Goal: Task Accomplishment & Management: Manage account settings

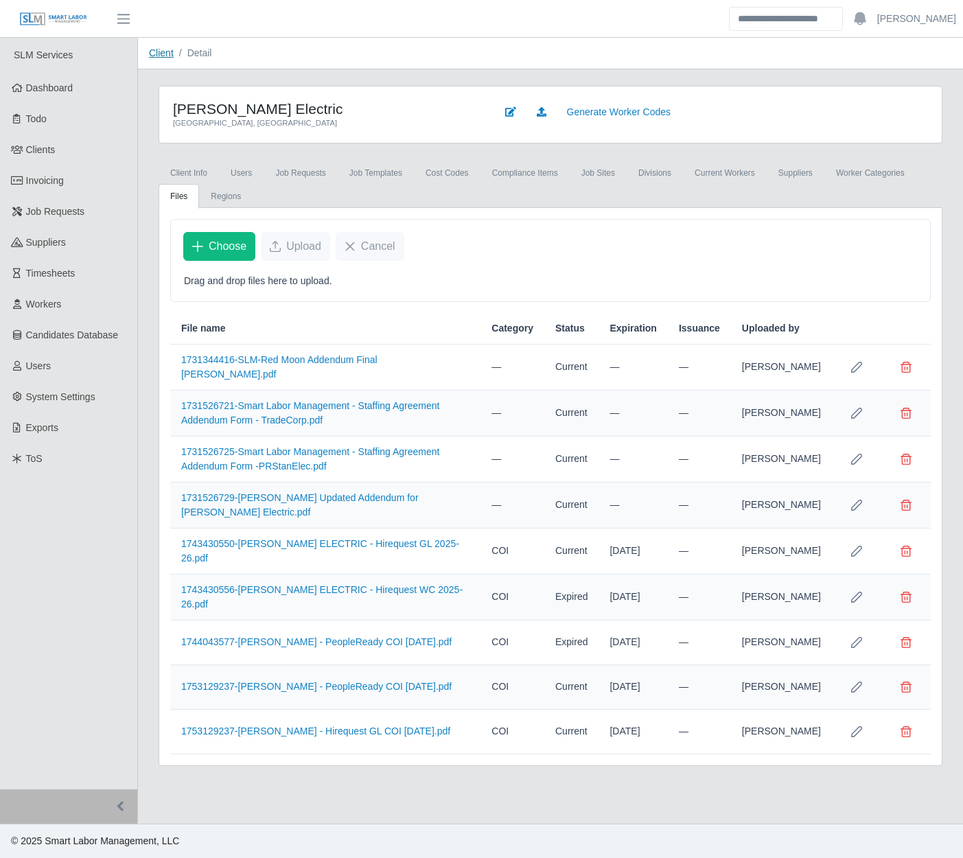
click at [158, 51] on link "Client" at bounding box center [161, 52] width 25 height 11
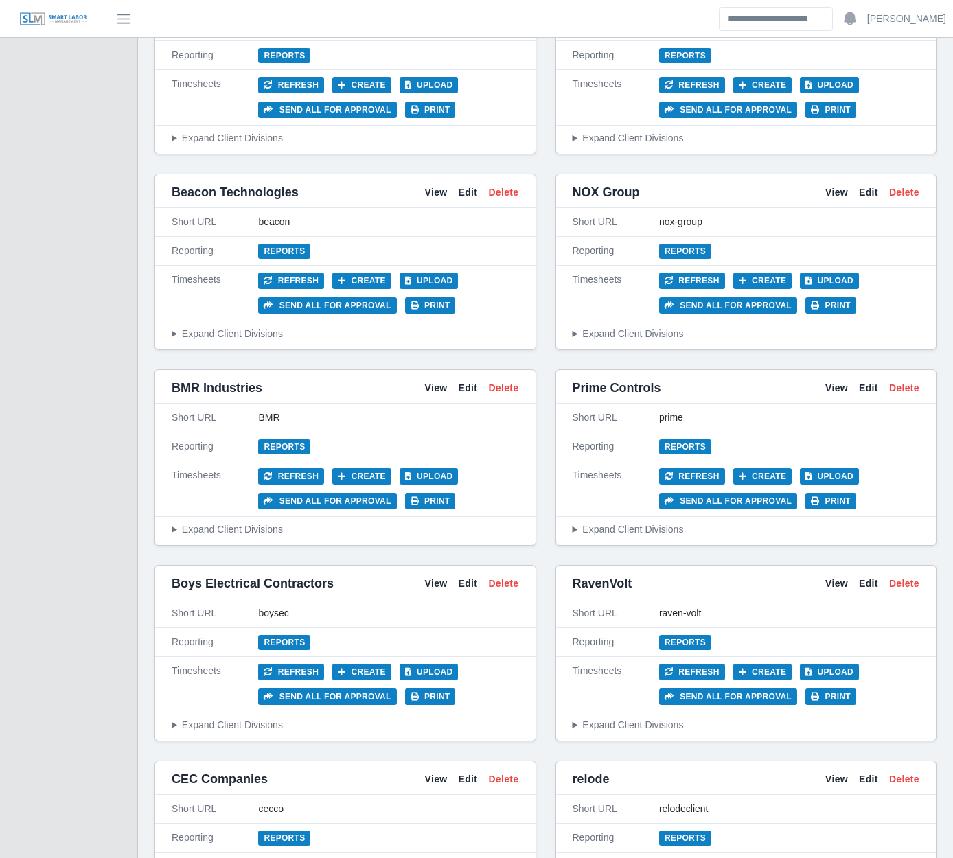
scroll to position [783, 0]
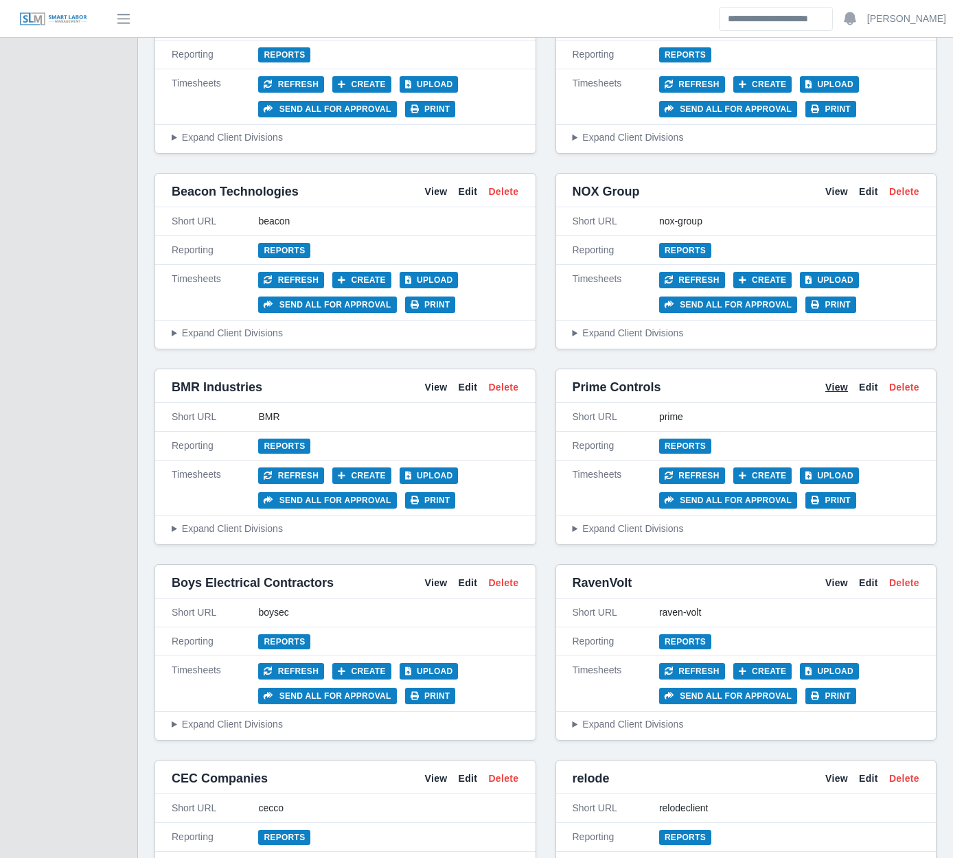
click at [840, 393] on link "View" at bounding box center [836, 387] width 23 height 14
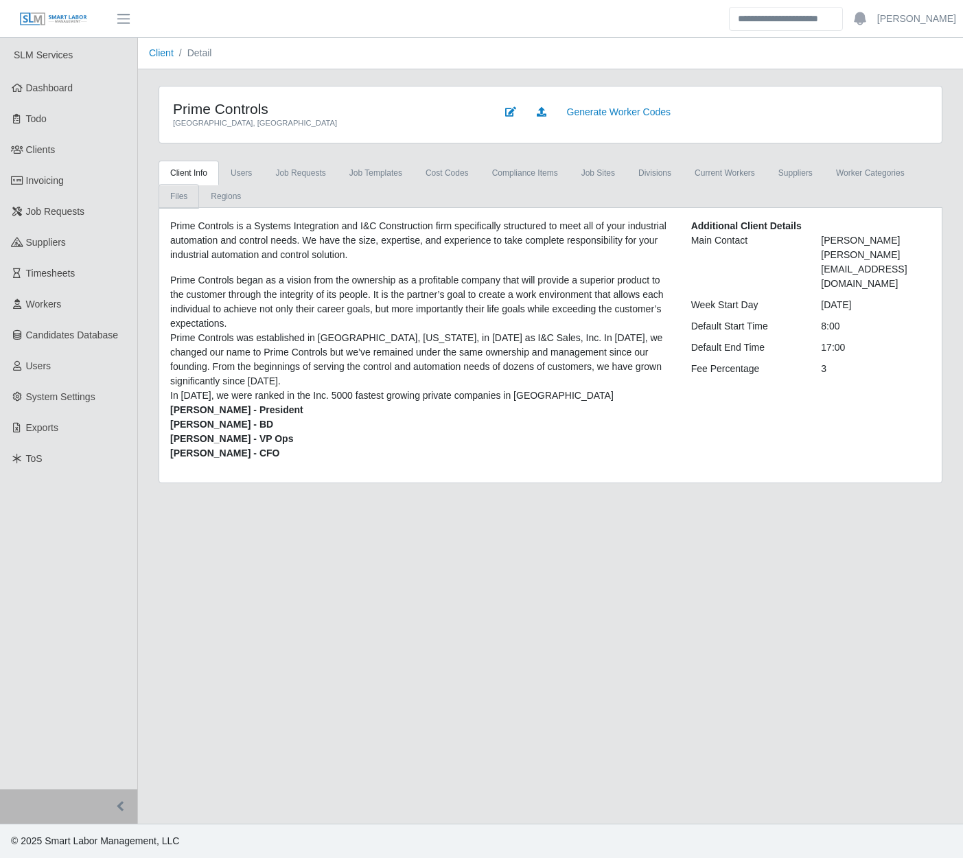
click at [199, 184] on link "Files" at bounding box center [179, 196] width 41 height 25
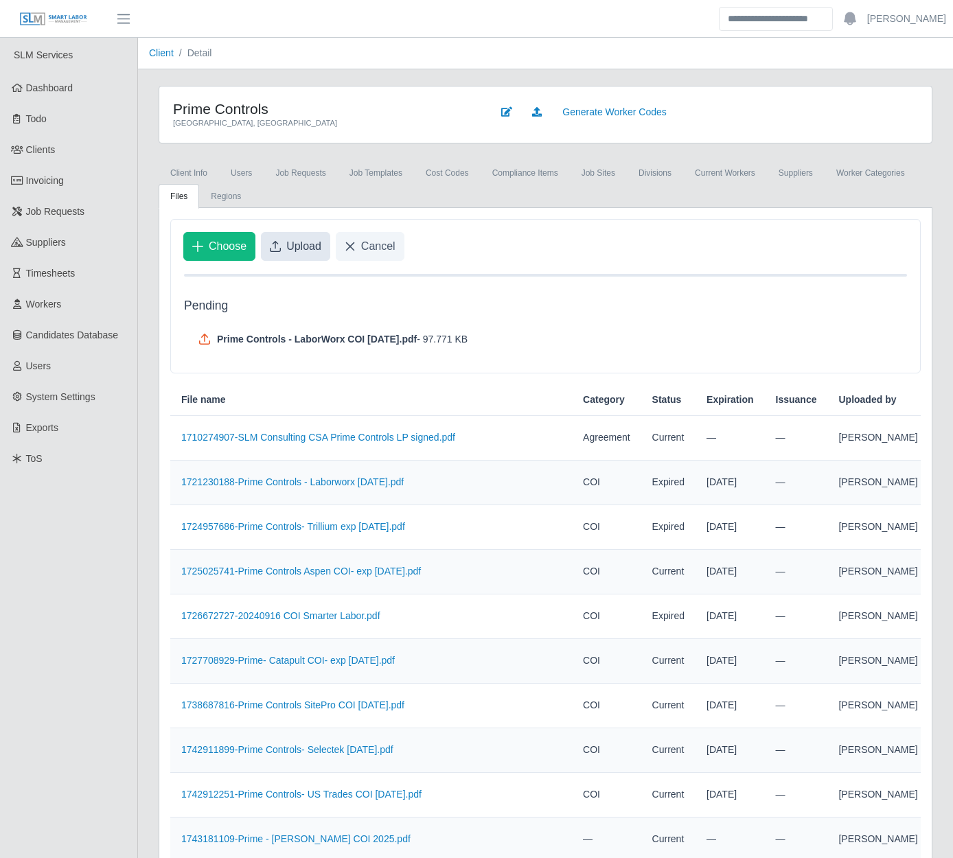
click at [288, 249] on span "Upload" at bounding box center [303, 246] width 35 height 16
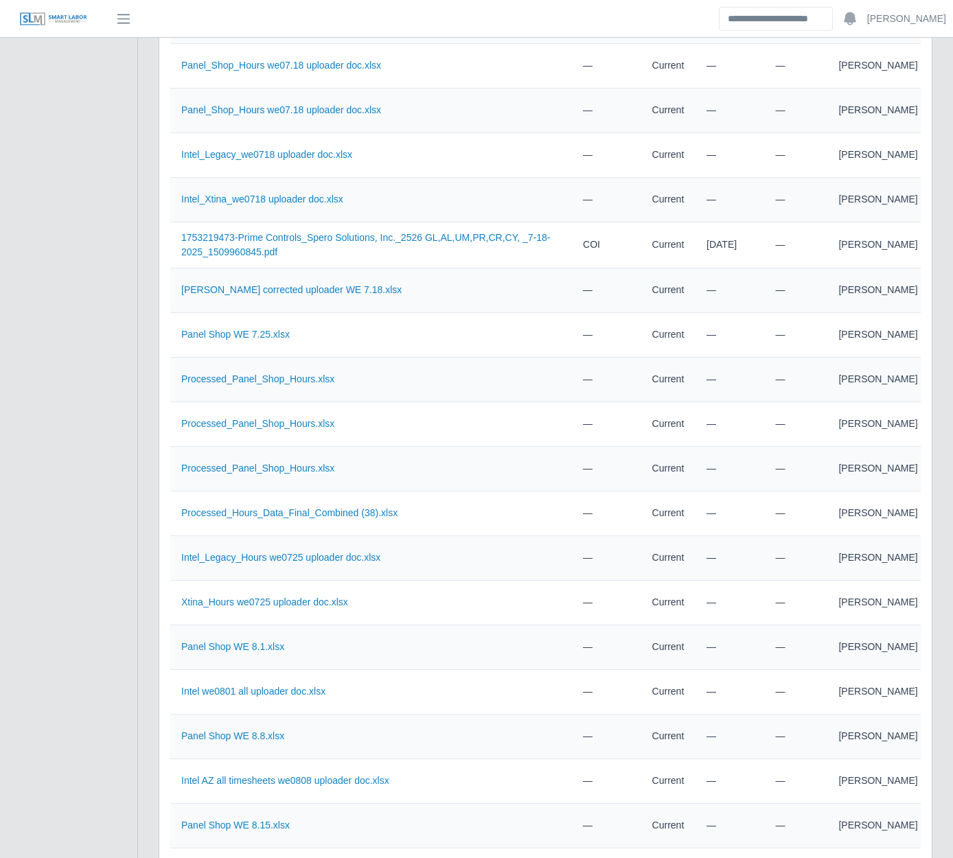
scroll to position [1300, 0]
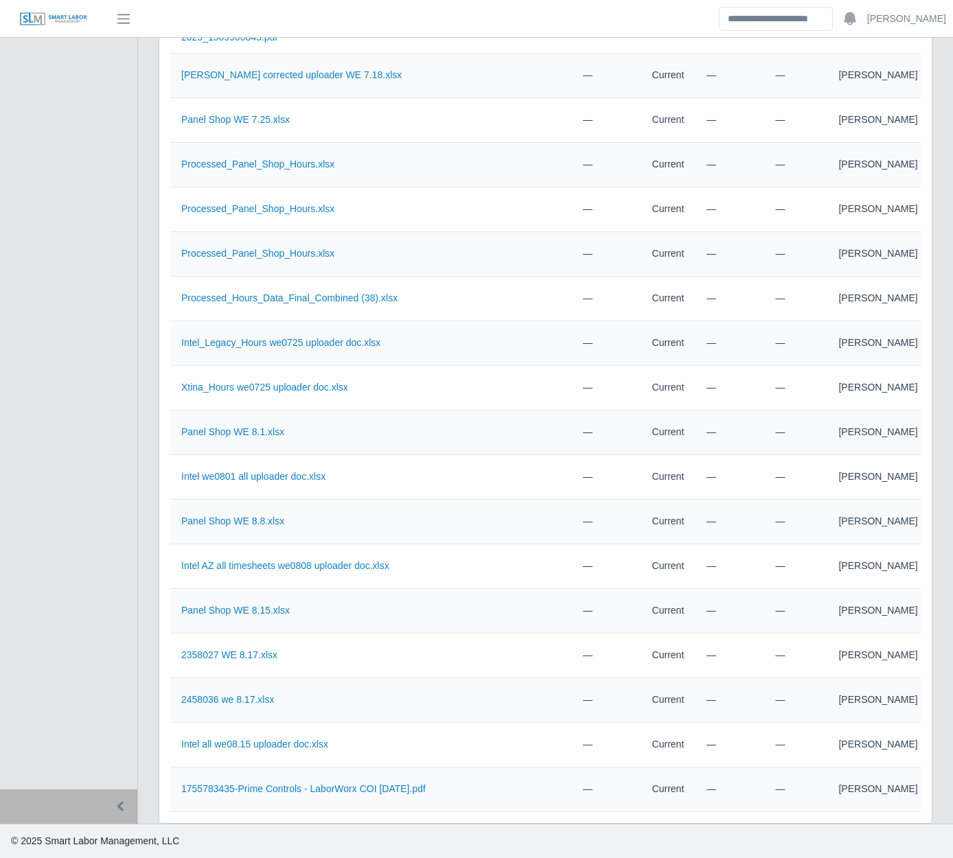
click at [948, 784] on icon "Row Edit" at bounding box center [953, 789] width 11 height 11
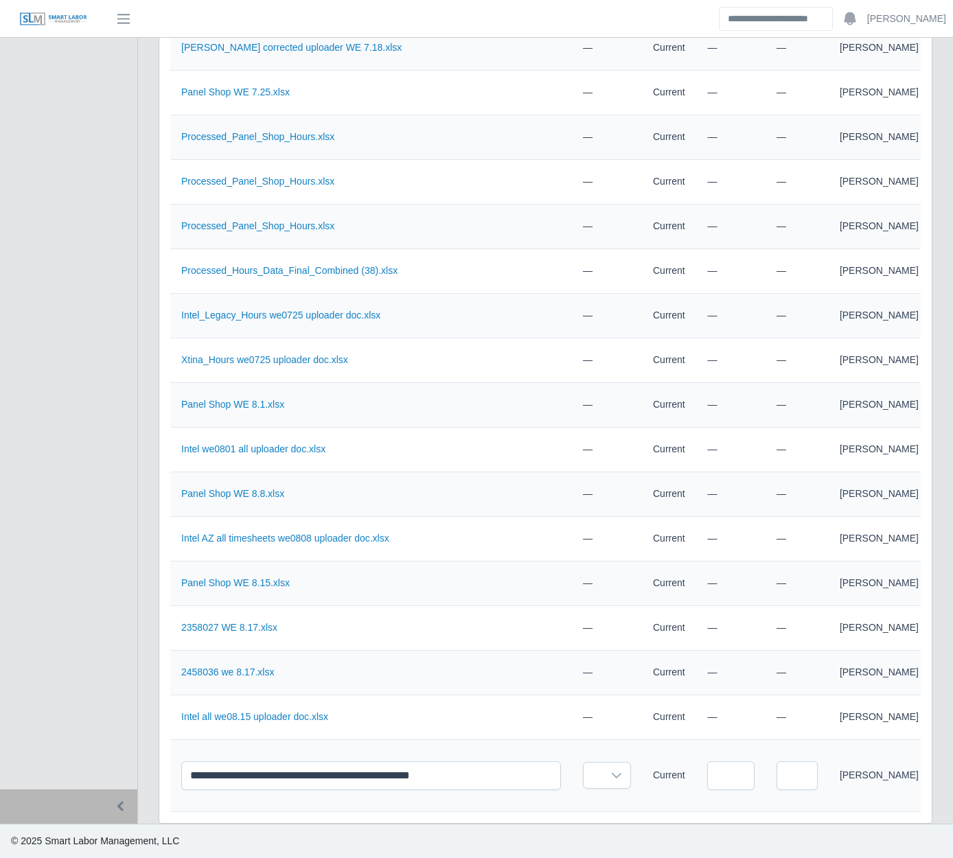
scroll to position [1326, 0]
click at [707, 762] on input "text" at bounding box center [730, 776] width 47 height 29
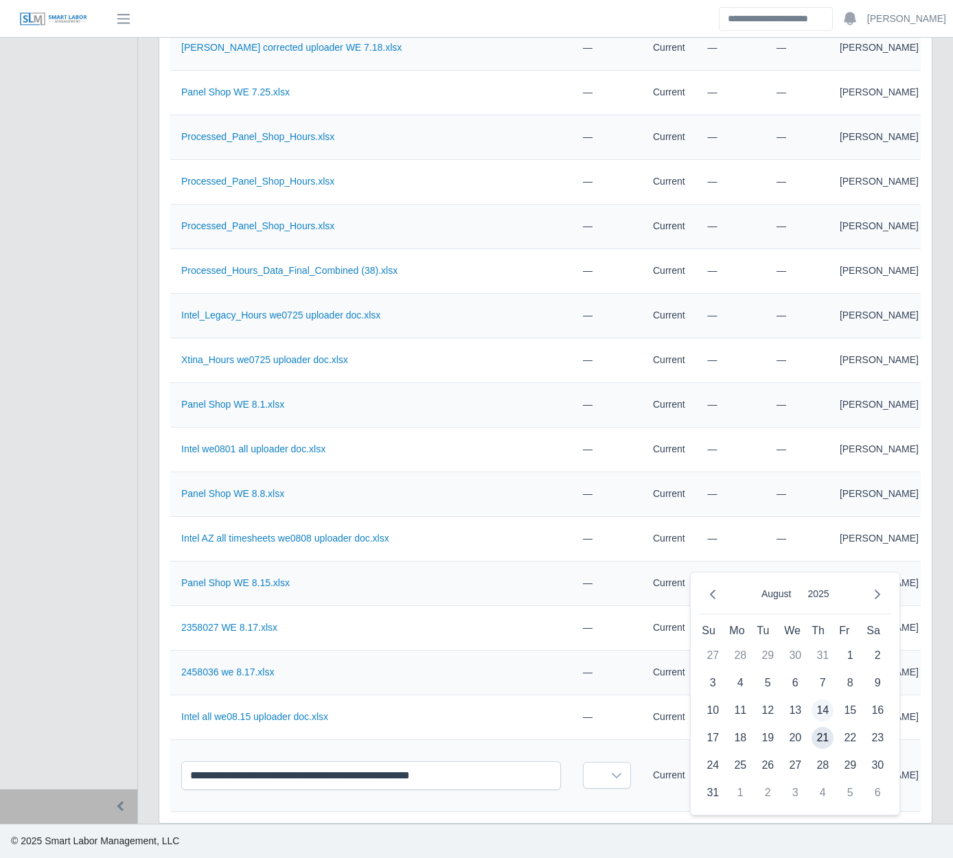
click at [823, 700] on span "14" at bounding box center [823, 711] width 22 height 22
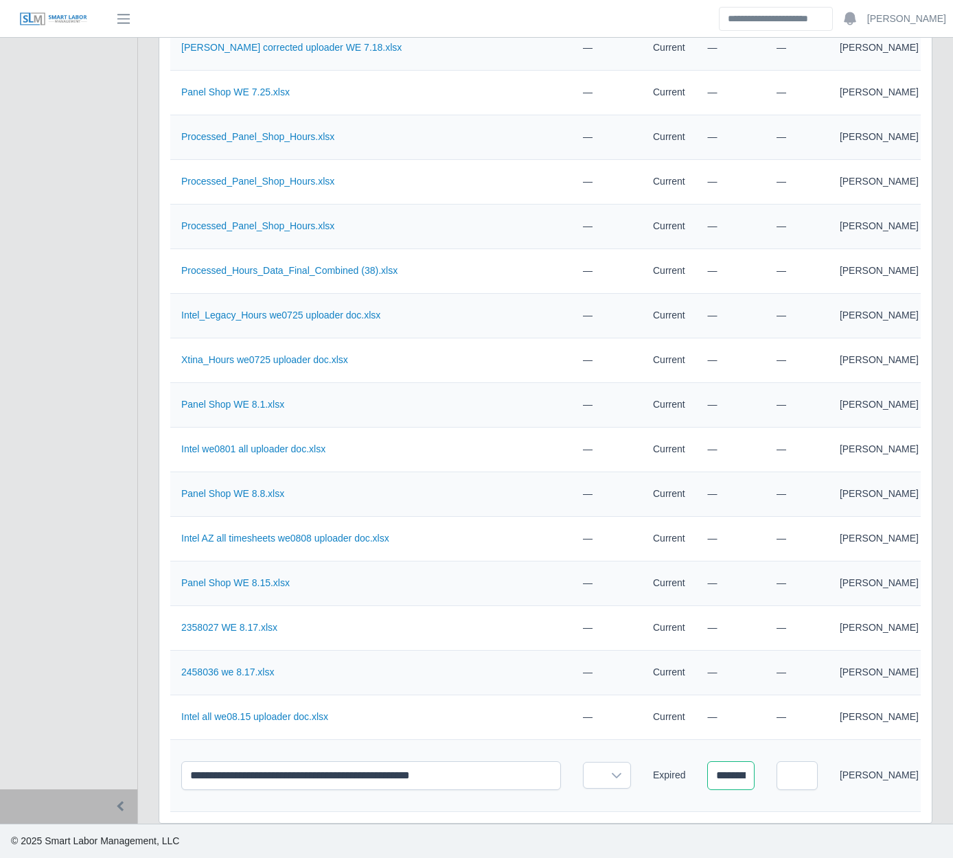
click at [720, 768] on input "**********" at bounding box center [730, 776] width 47 height 29
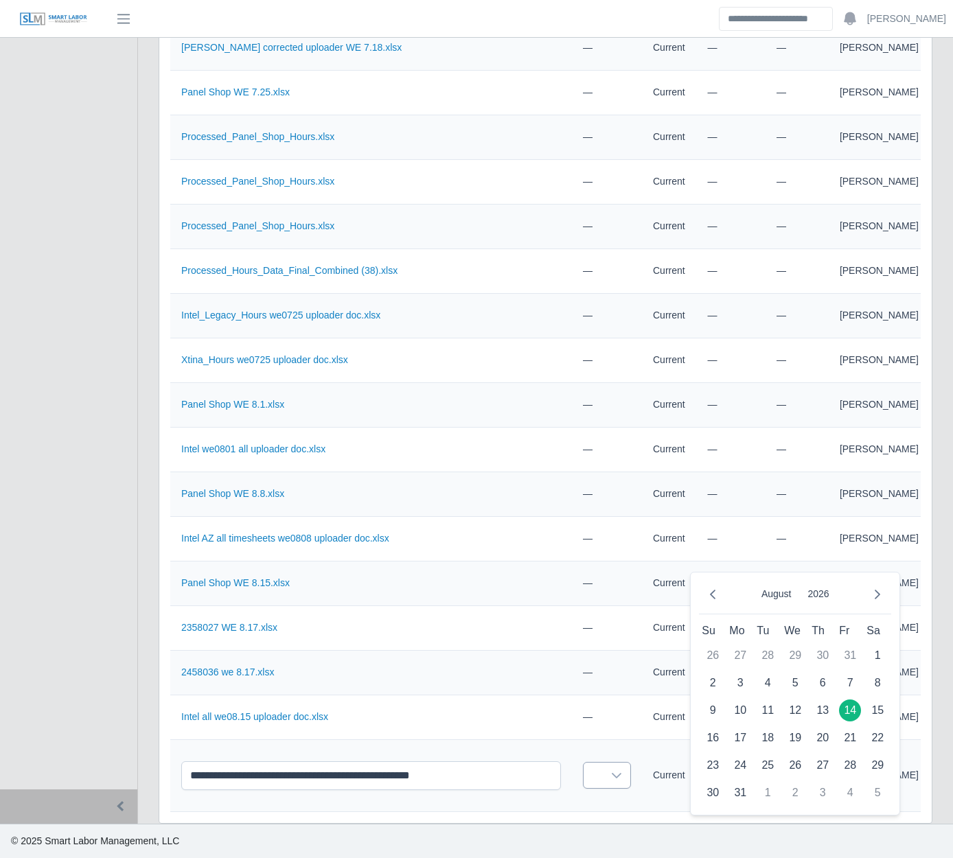
type input "**********"
click at [611, 770] on icon at bounding box center [616, 775] width 11 height 11
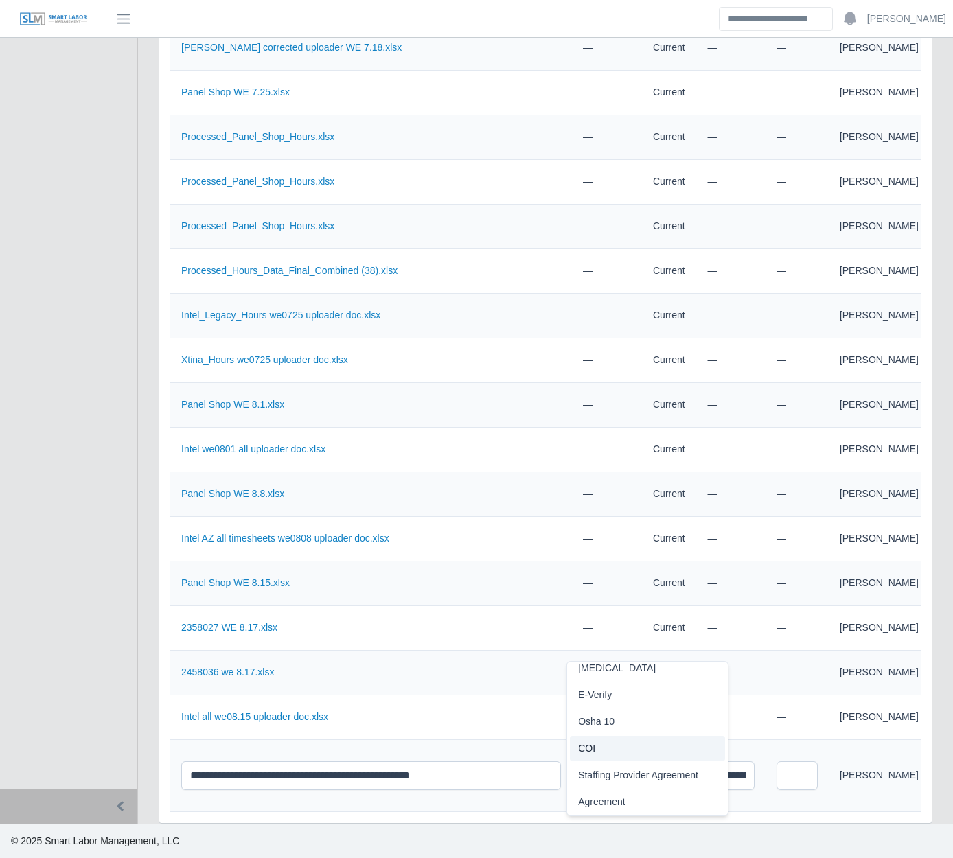
scroll to position [1312, 0]
click at [599, 736] on li "COI" at bounding box center [647, 748] width 155 height 25
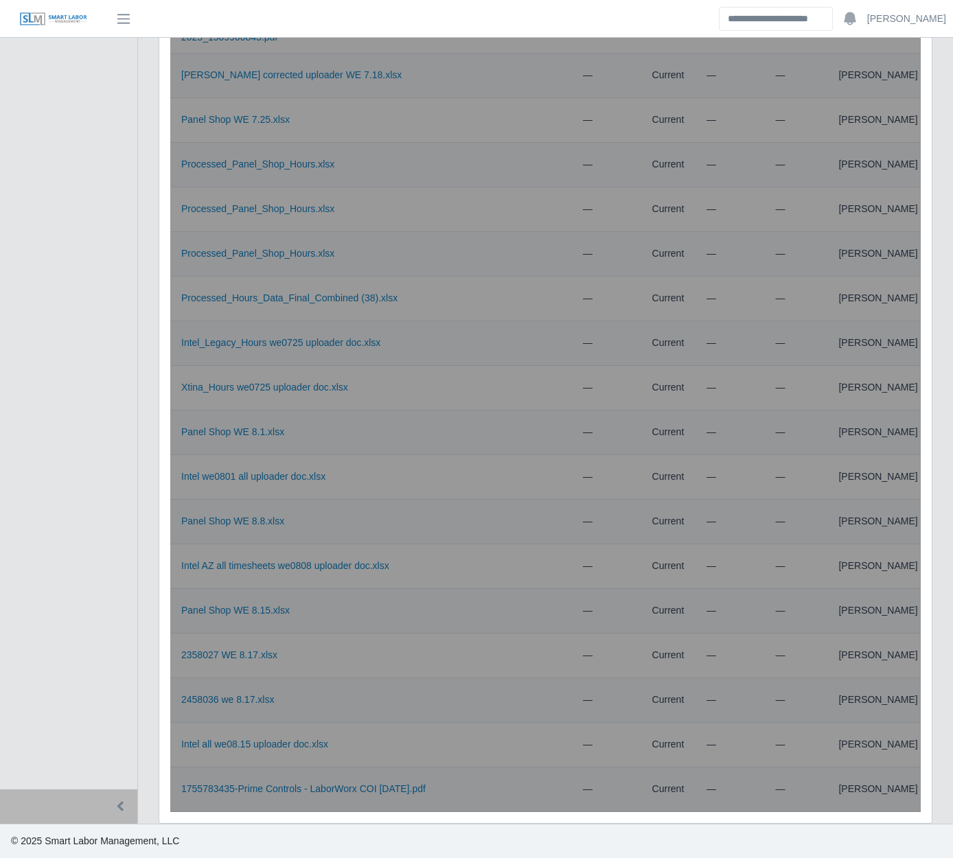
scroll to position [1300, 0]
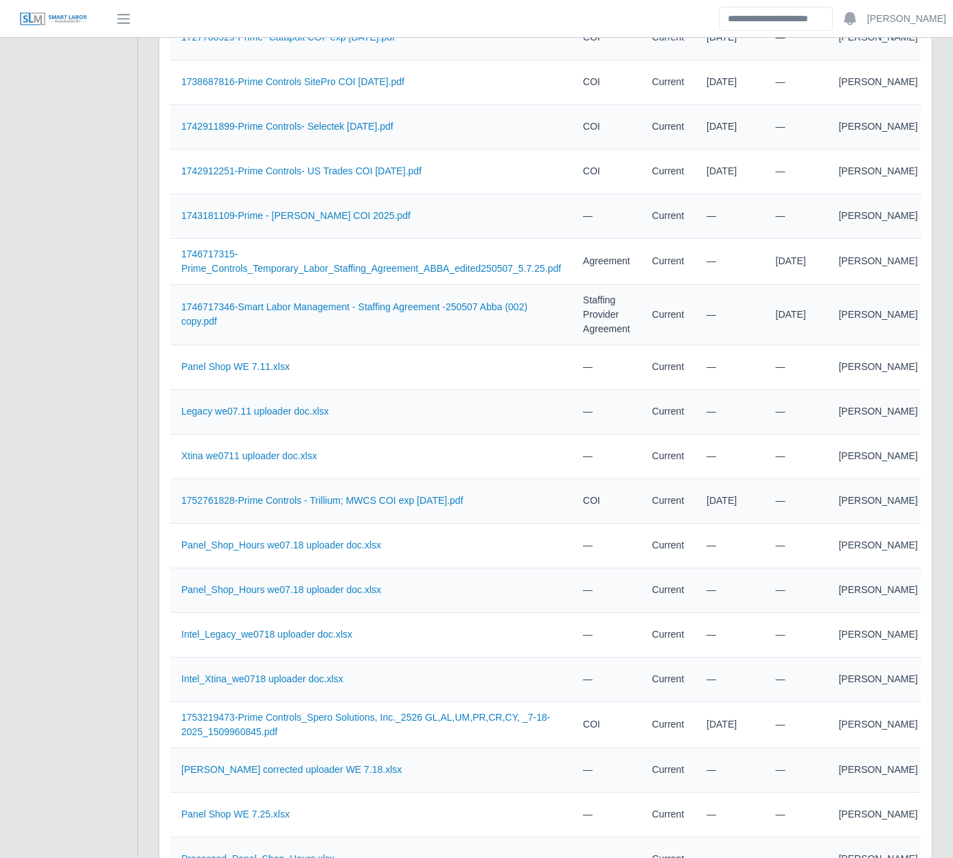
scroll to position [0, 0]
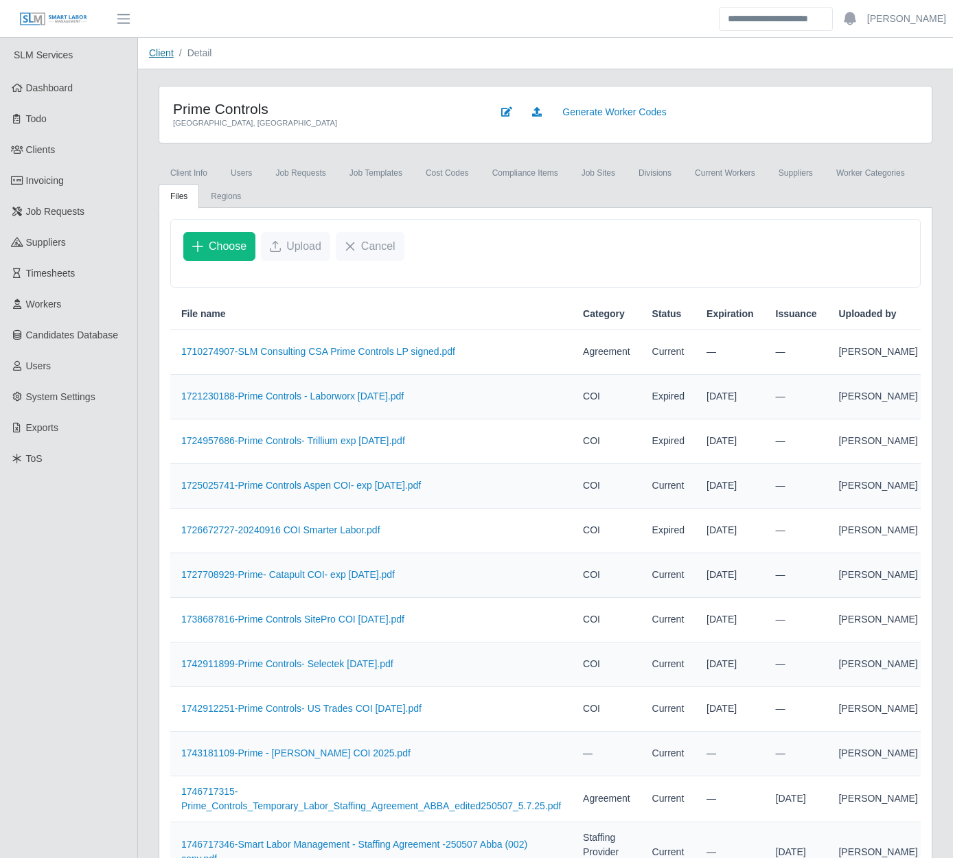
click at [161, 54] on link "Client" at bounding box center [161, 52] width 25 height 11
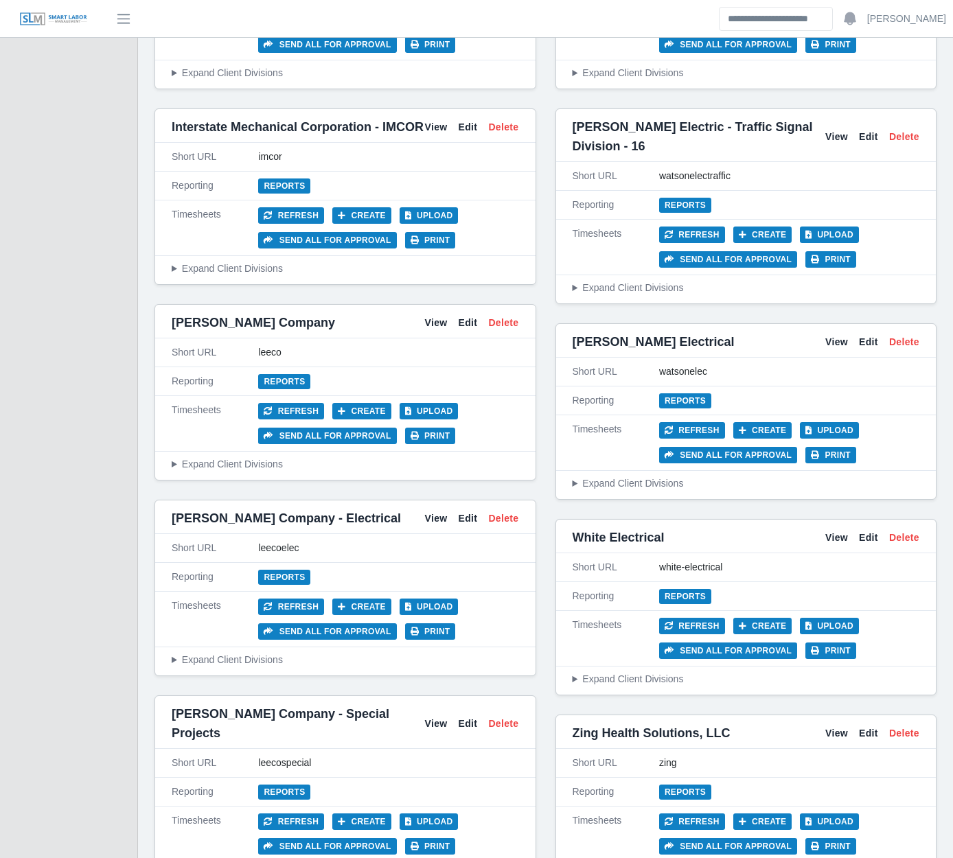
scroll to position [4778, 0]
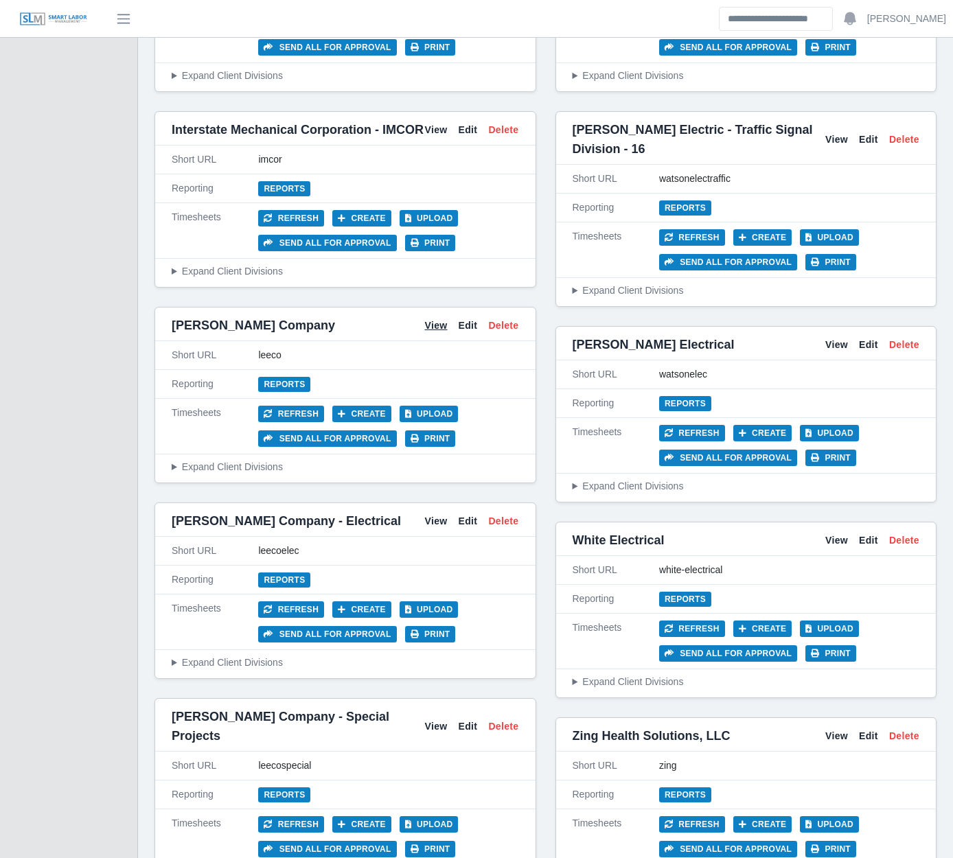
click at [432, 319] on link "View" at bounding box center [435, 326] width 23 height 14
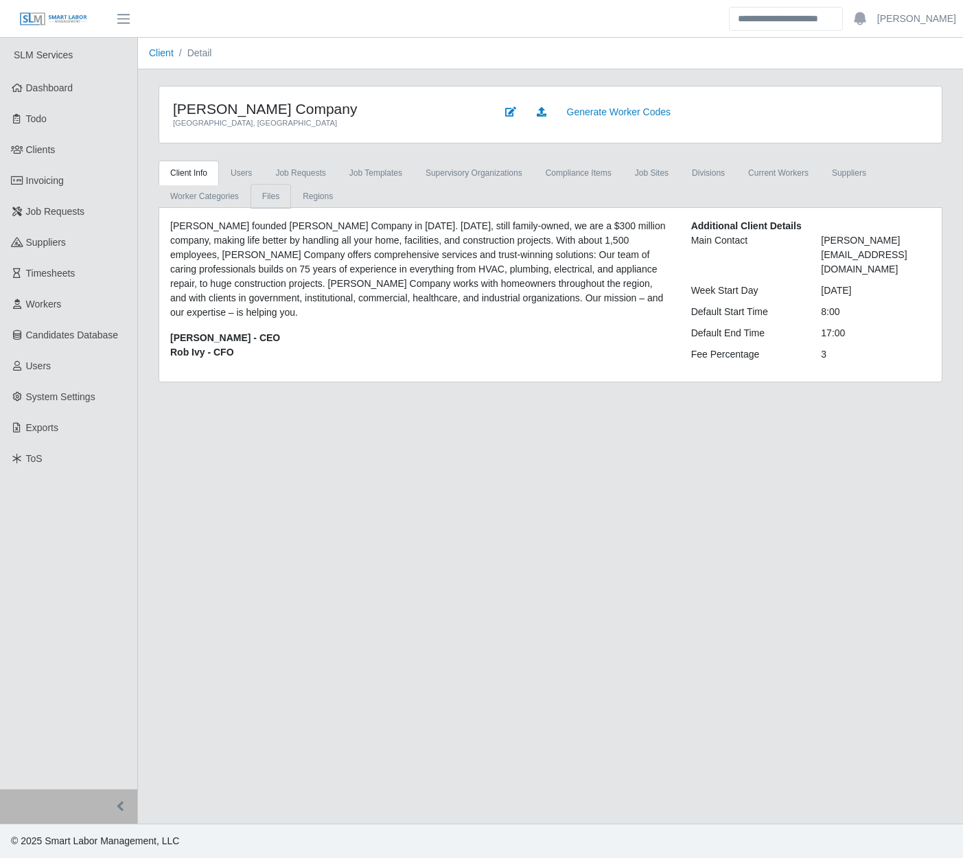
drag, startPoint x: 261, startPoint y: 202, endPoint x: 268, endPoint y: 201, distance: 7.0
click at [261, 202] on link "Files" at bounding box center [271, 196] width 41 height 25
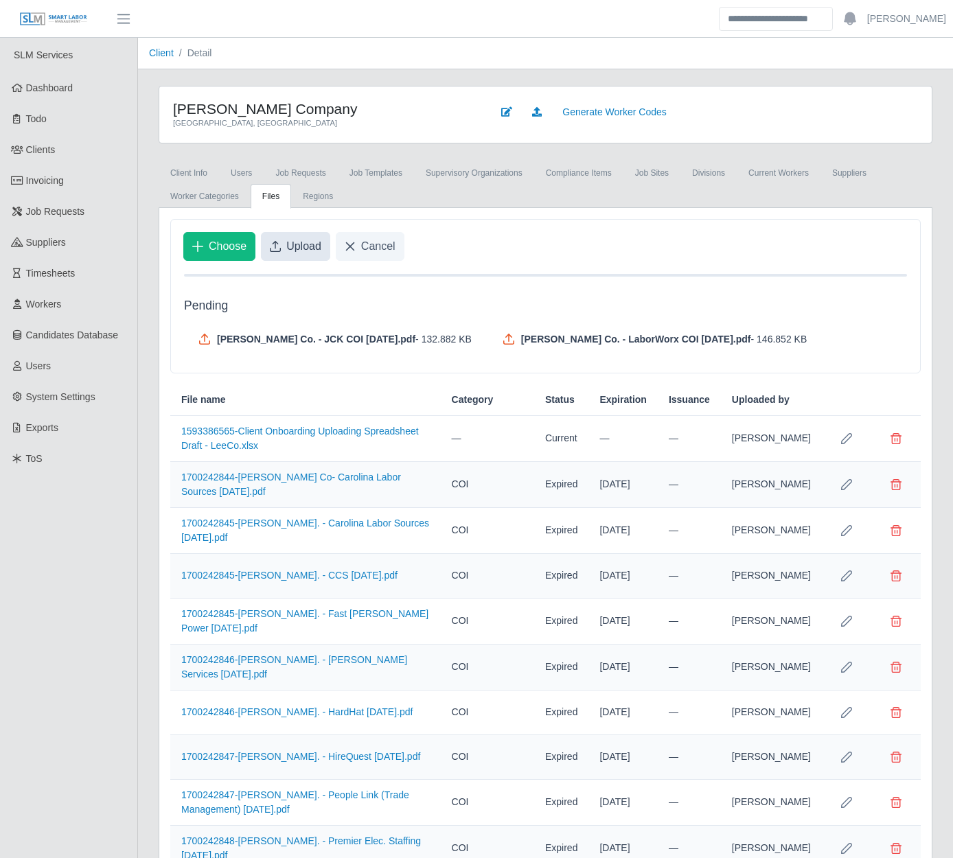
click at [295, 244] on span "Upload" at bounding box center [303, 246] width 35 height 16
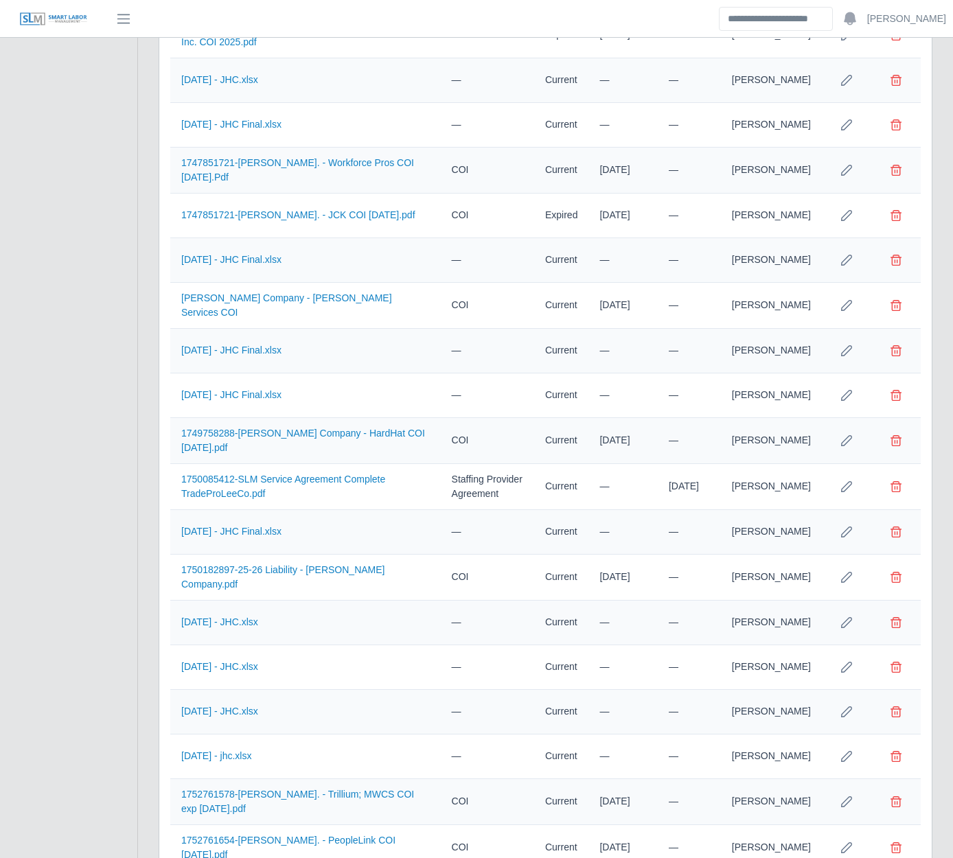
scroll to position [3065, 0]
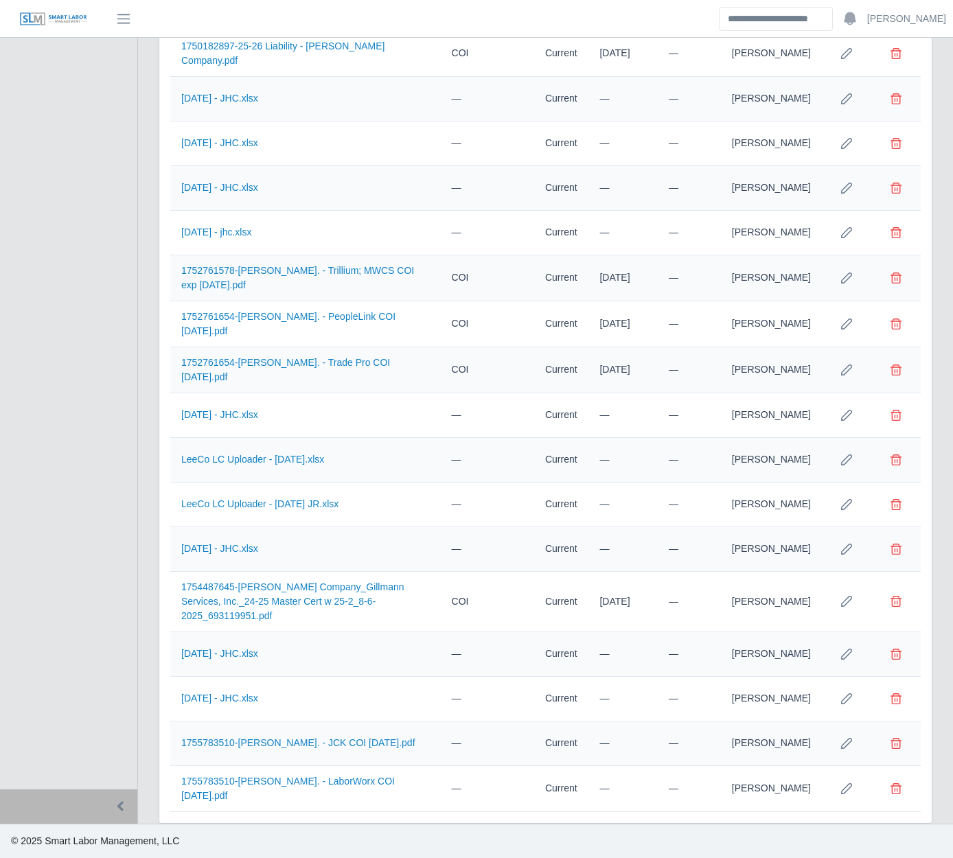
click at [849, 738] on icon "Row Edit" at bounding box center [846, 743] width 11 height 11
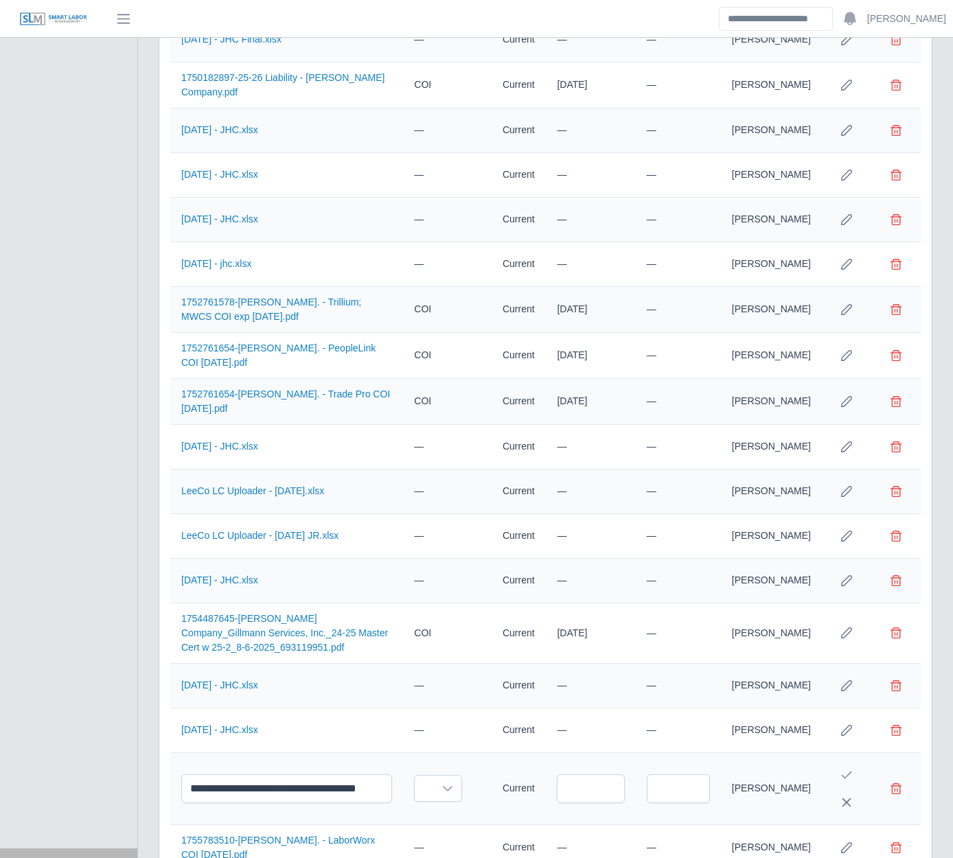
scroll to position [3126, 0]
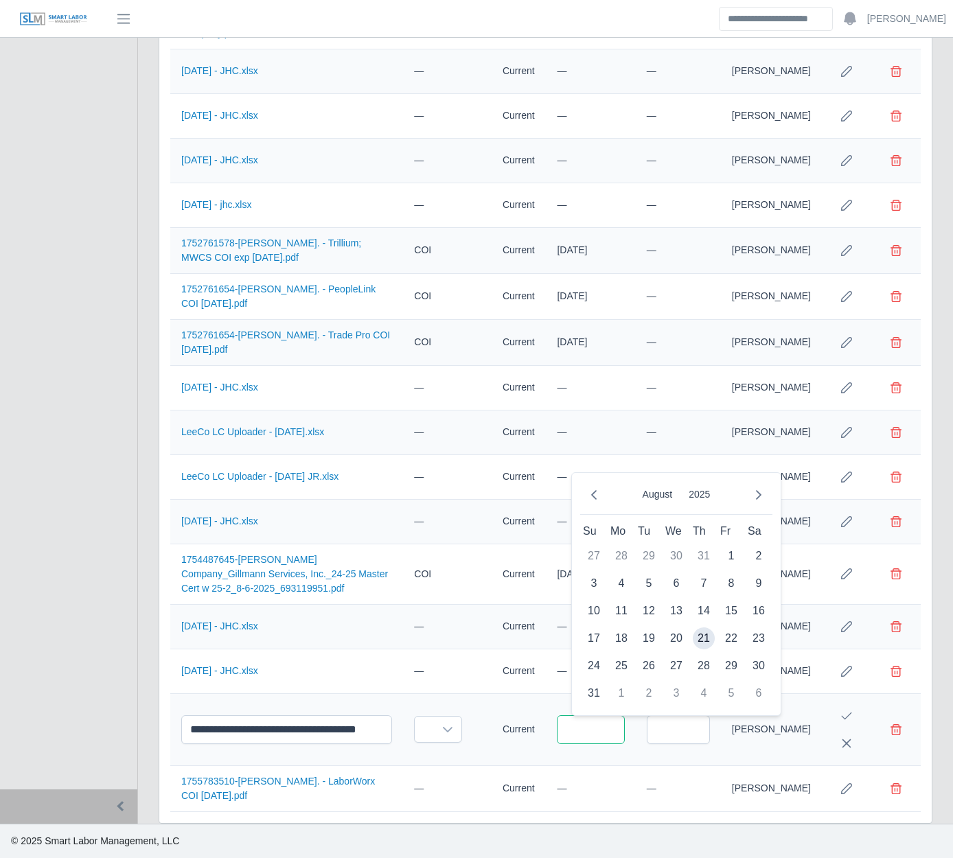
click at [624, 740] on input "text" at bounding box center [590, 729] width 67 height 29
click at [597, 491] on icon "Previous Month" at bounding box center [593, 495] width 11 height 11
click at [673, 606] on span "14" at bounding box center [676, 611] width 22 height 22
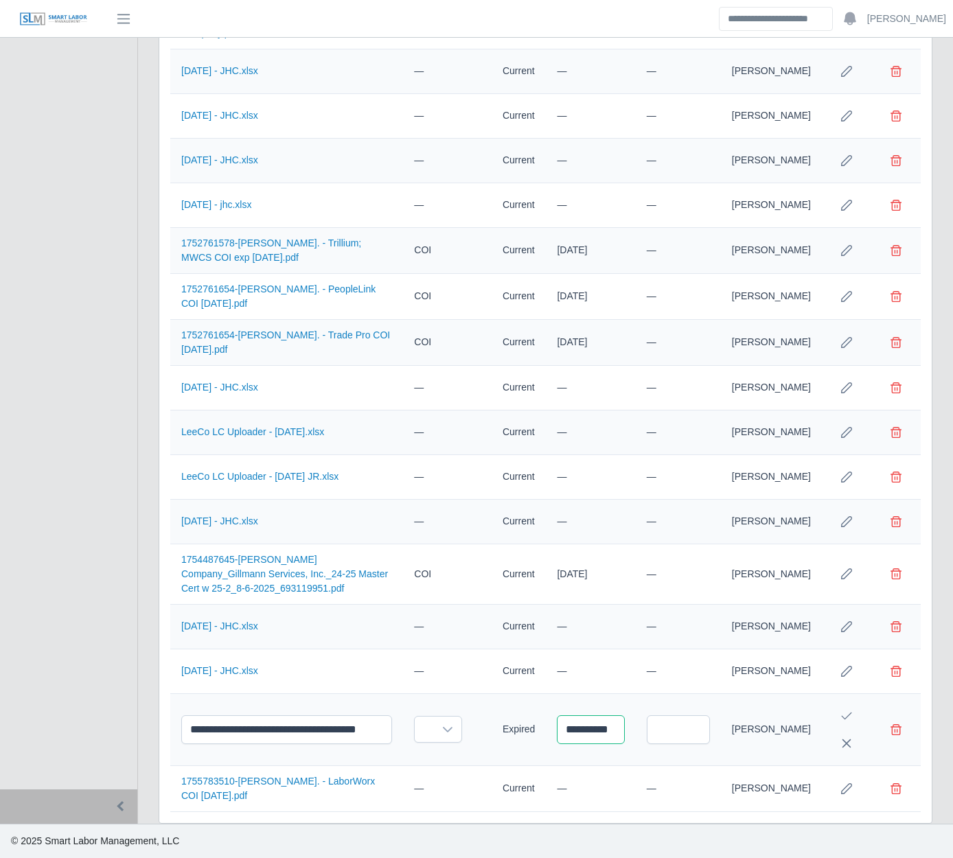
click at [603, 728] on input "**********" at bounding box center [590, 729] width 67 height 29
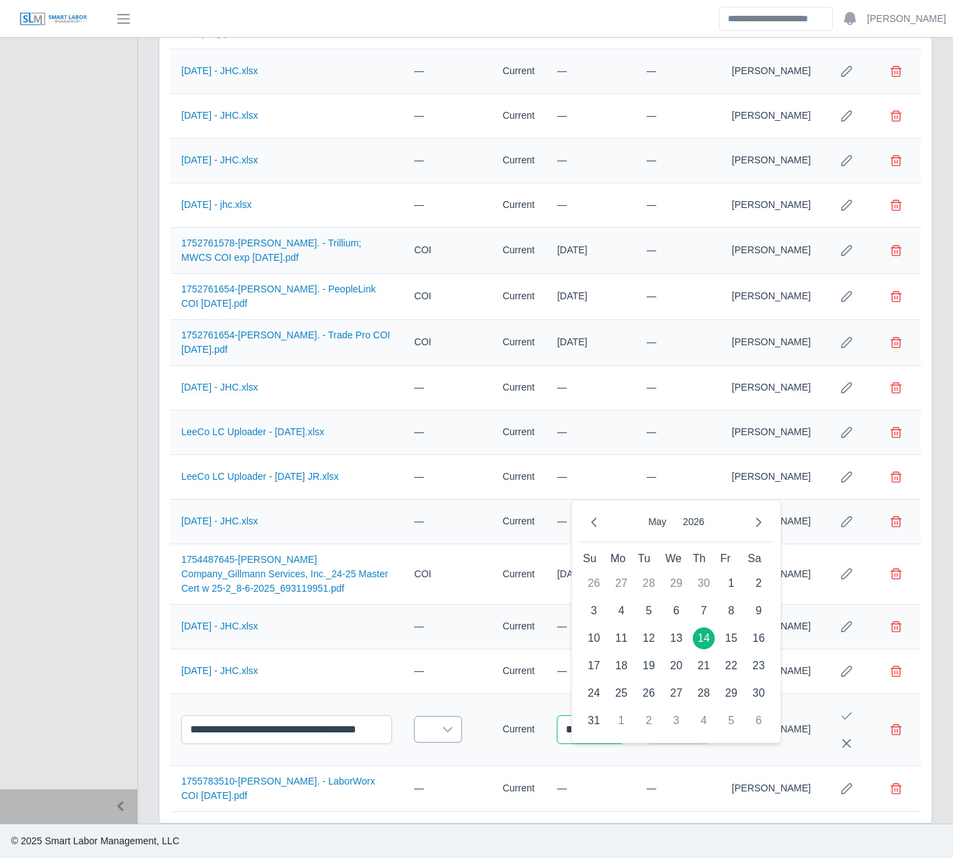
type input "**********"
click at [461, 733] on div at bounding box center [447, 729] width 27 height 25
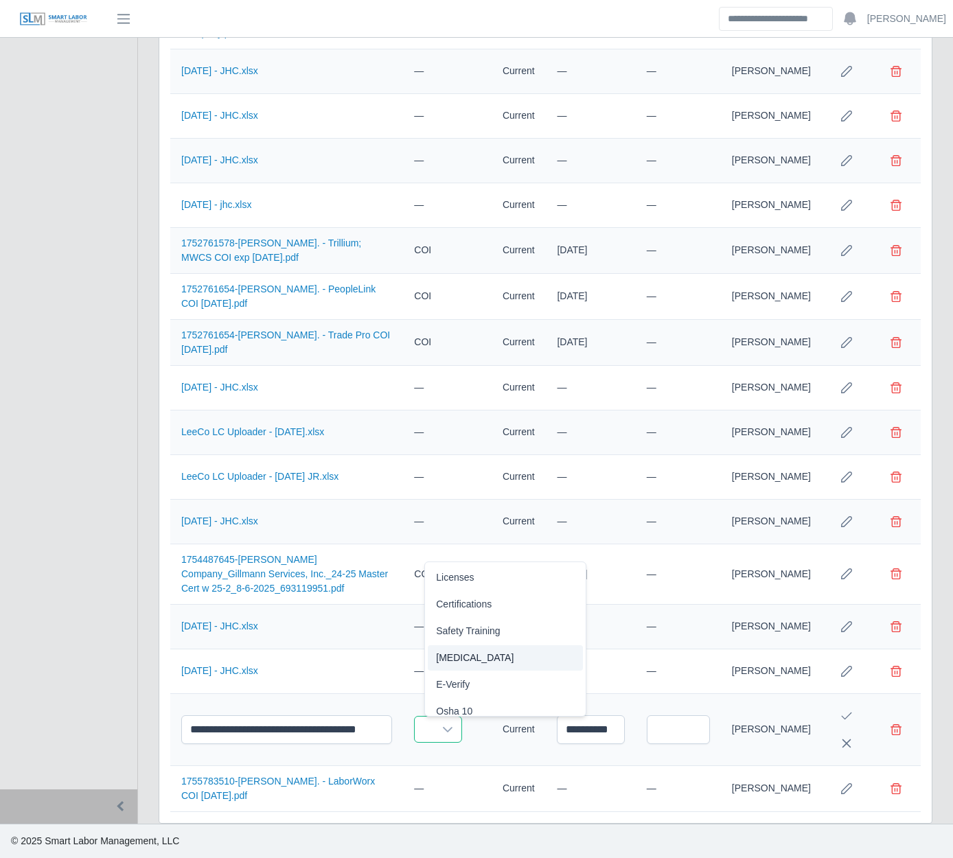
scroll to position [76, 0]
click at [488, 657] on li "COI" at bounding box center [505, 662] width 155 height 25
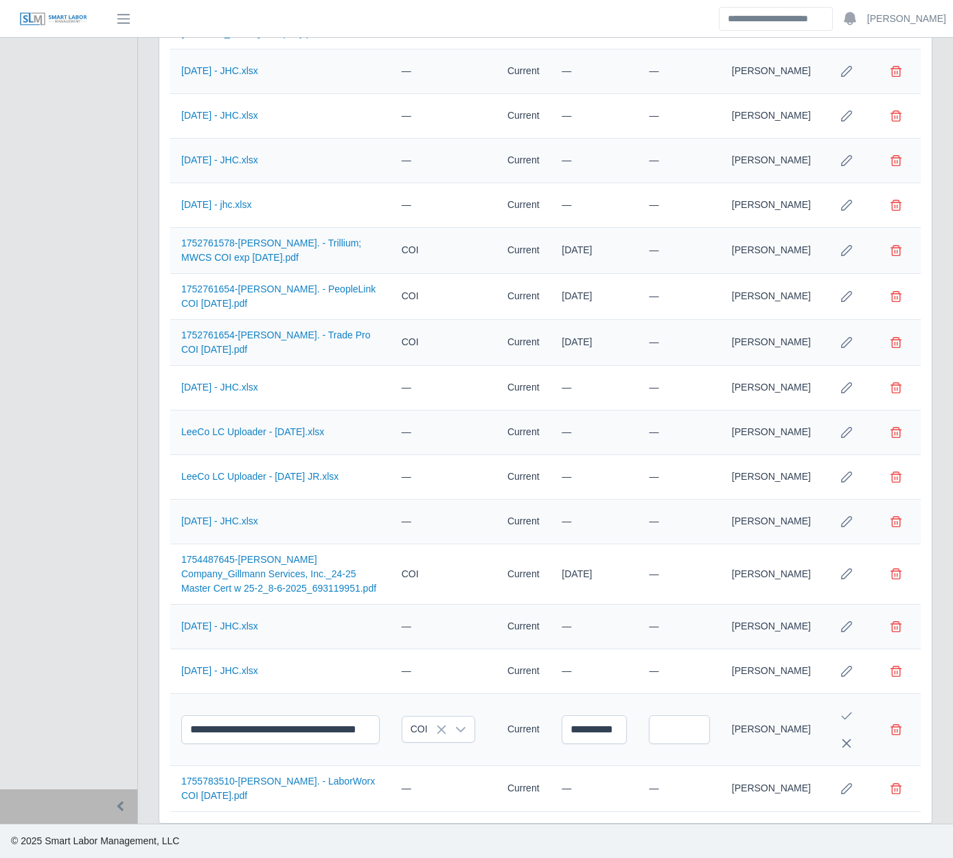
click at [846, 704] on button "Save Edit" at bounding box center [846, 715] width 27 height 27
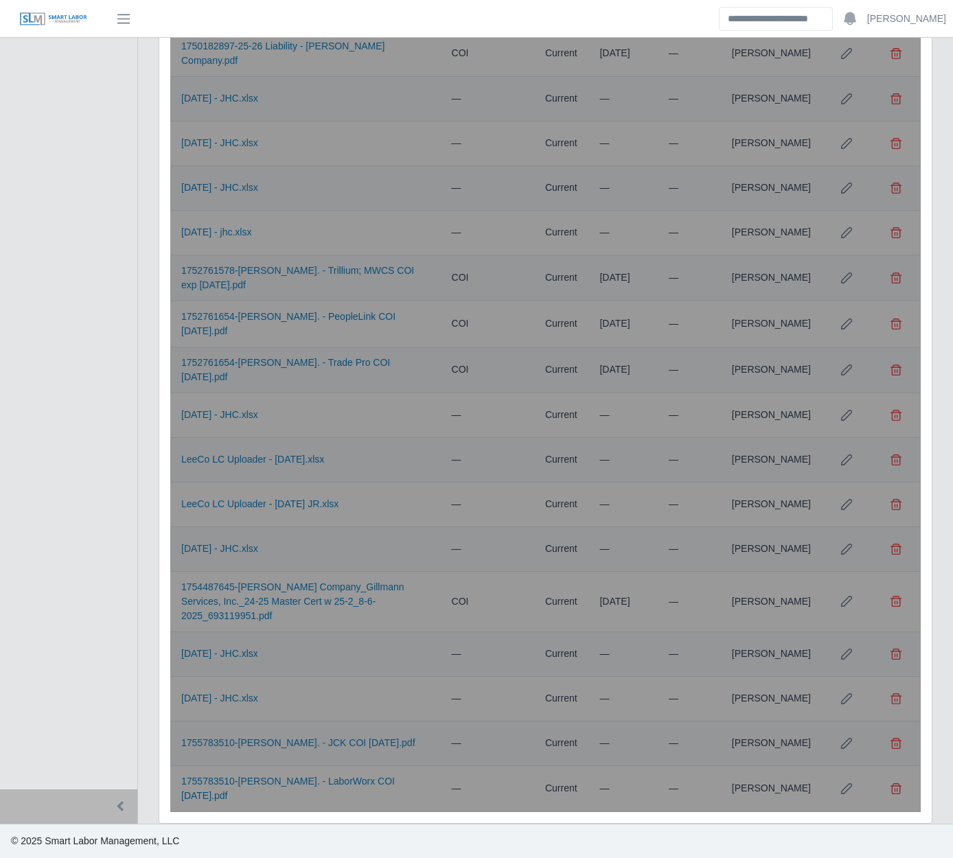
scroll to position [3065, 0]
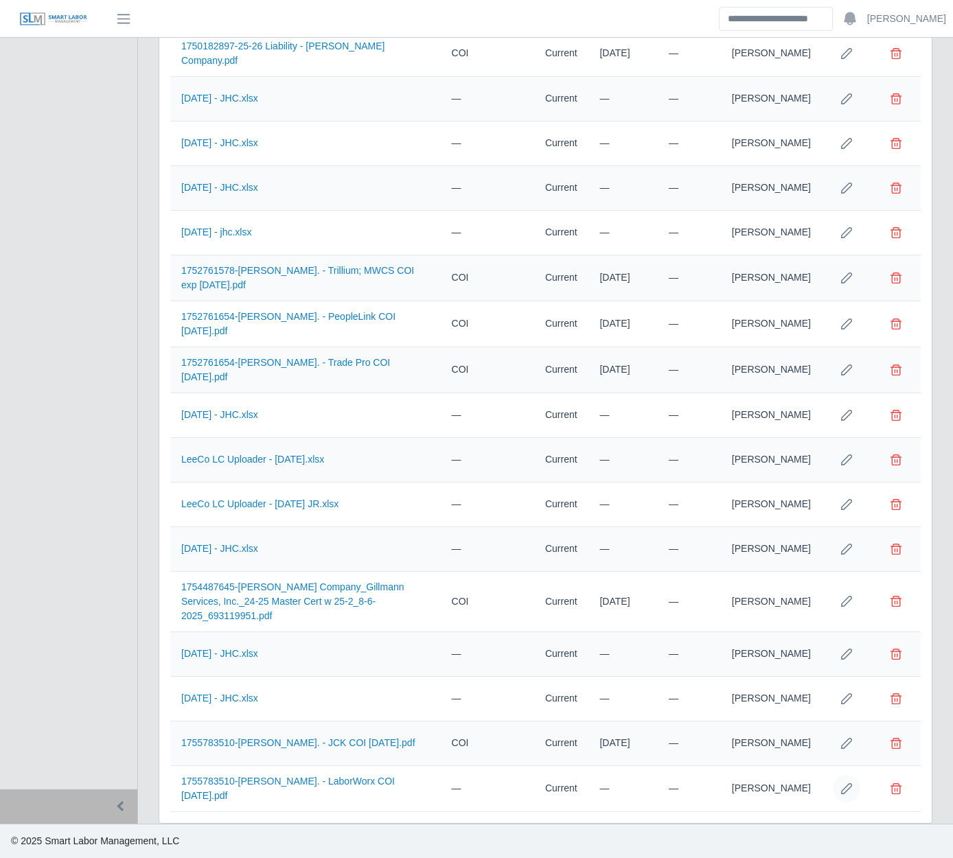
click at [845, 787] on icon "Row Edit" at bounding box center [846, 788] width 11 height 11
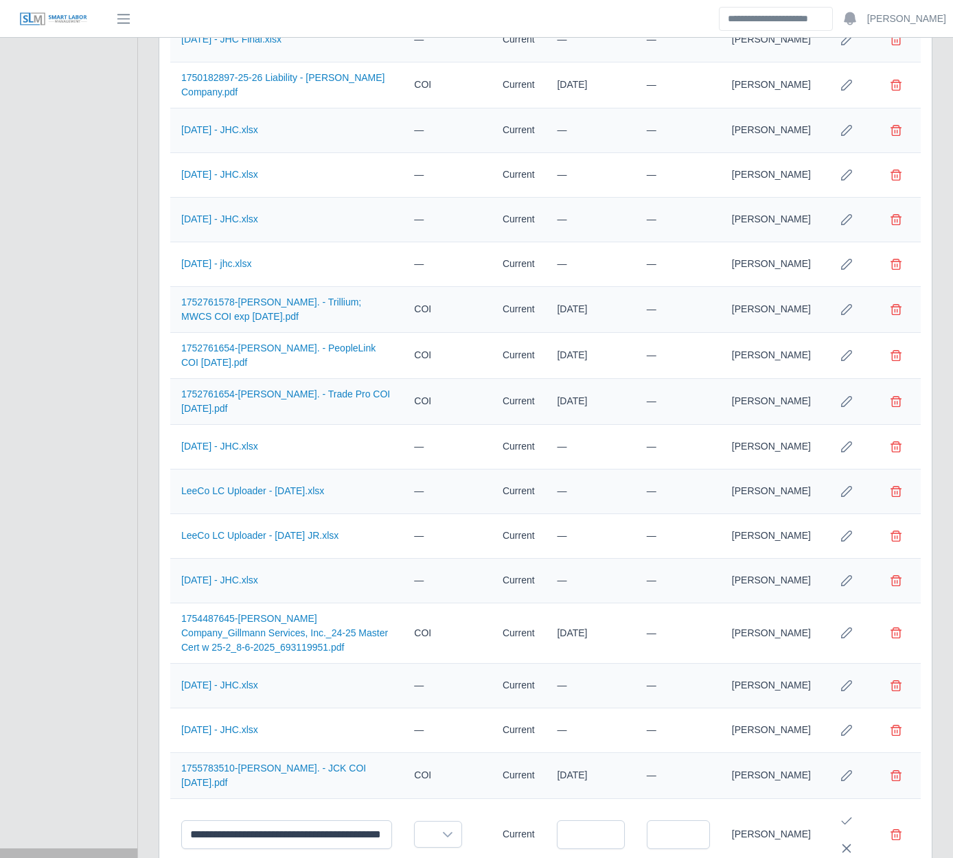
scroll to position [3126, 0]
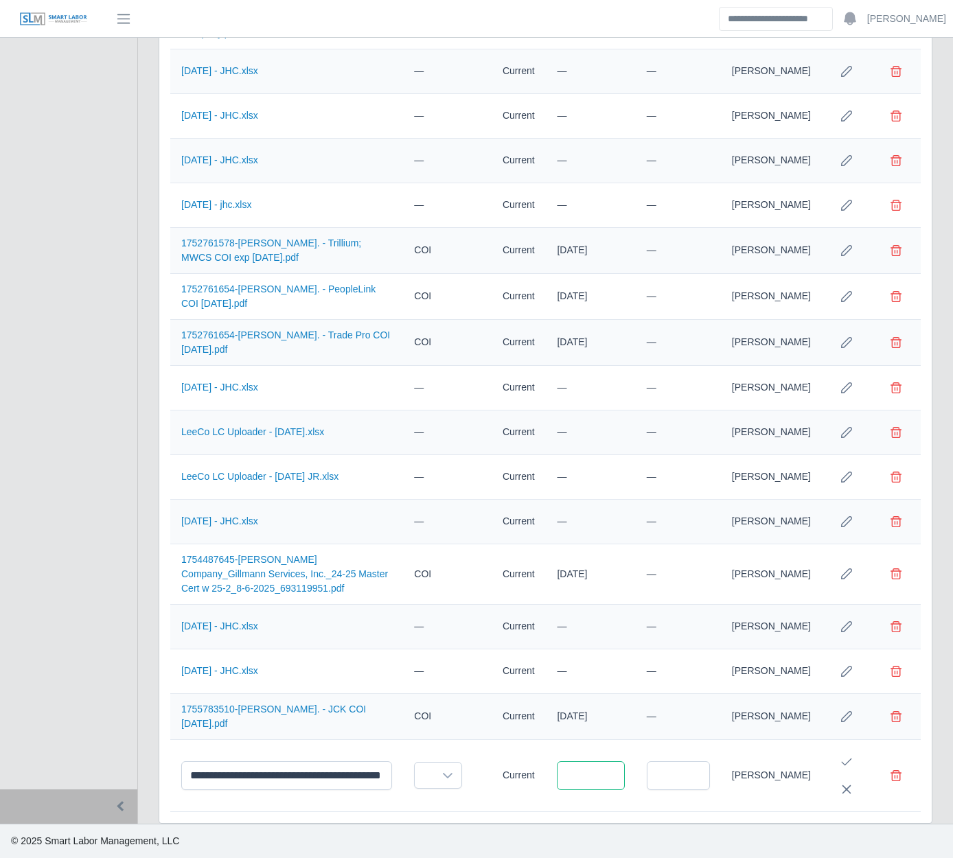
click at [617, 775] on input "text" at bounding box center [590, 776] width 67 height 29
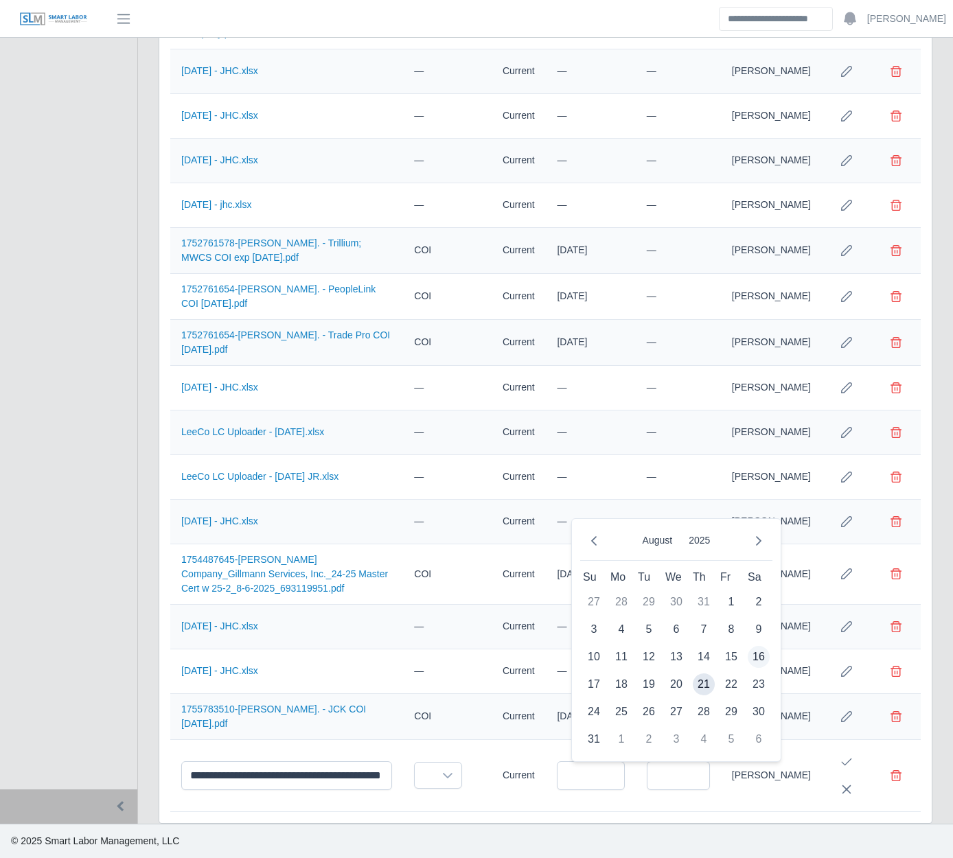
click at [759, 651] on span "16" at bounding box center [759, 657] width 22 height 22
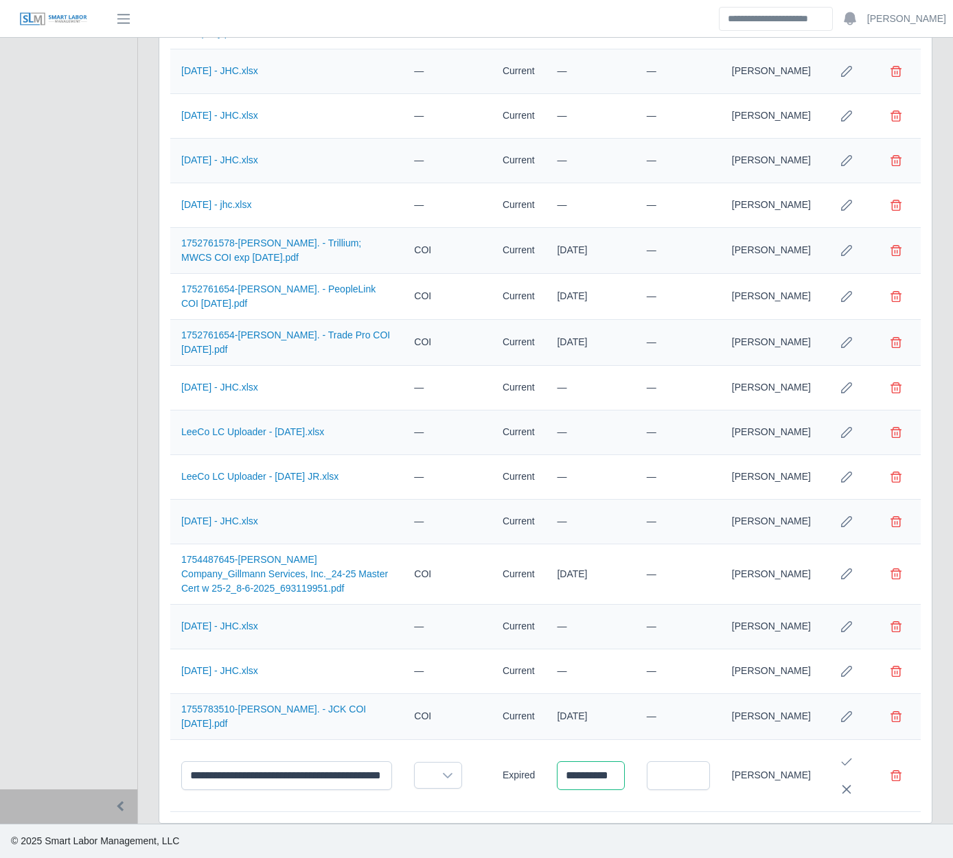
click at [603, 781] on input "**********" at bounding box center [590, 776] width 67 height 29
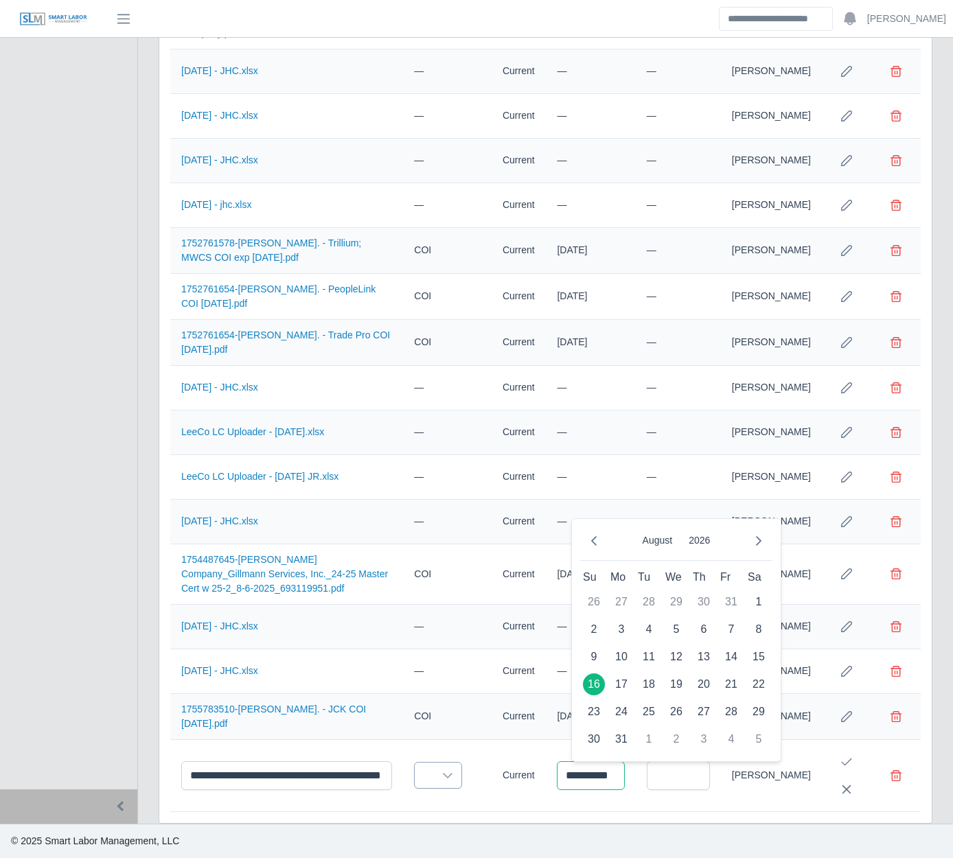
type input "**********"
click at [434, 777] on span at bounding box center [424, 775] width 19 height 25
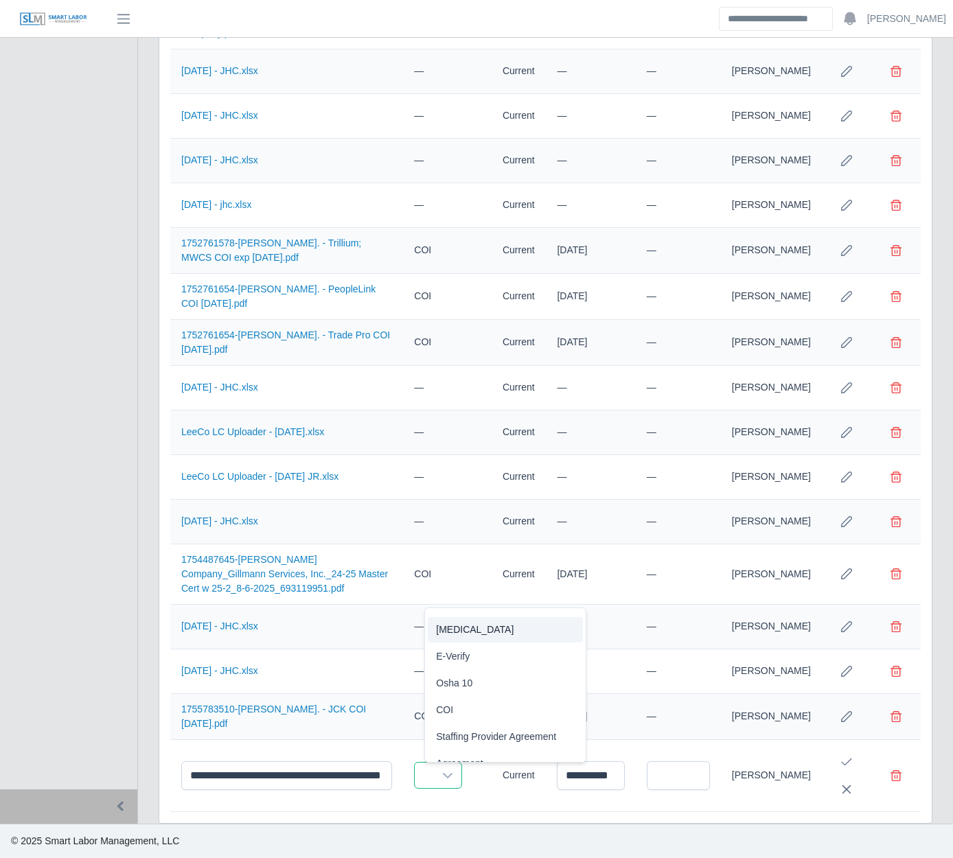
scroll to position [73, 0]
click at [448, 709] on span "COI" at bounding box center [444, 709] width 17 height 14
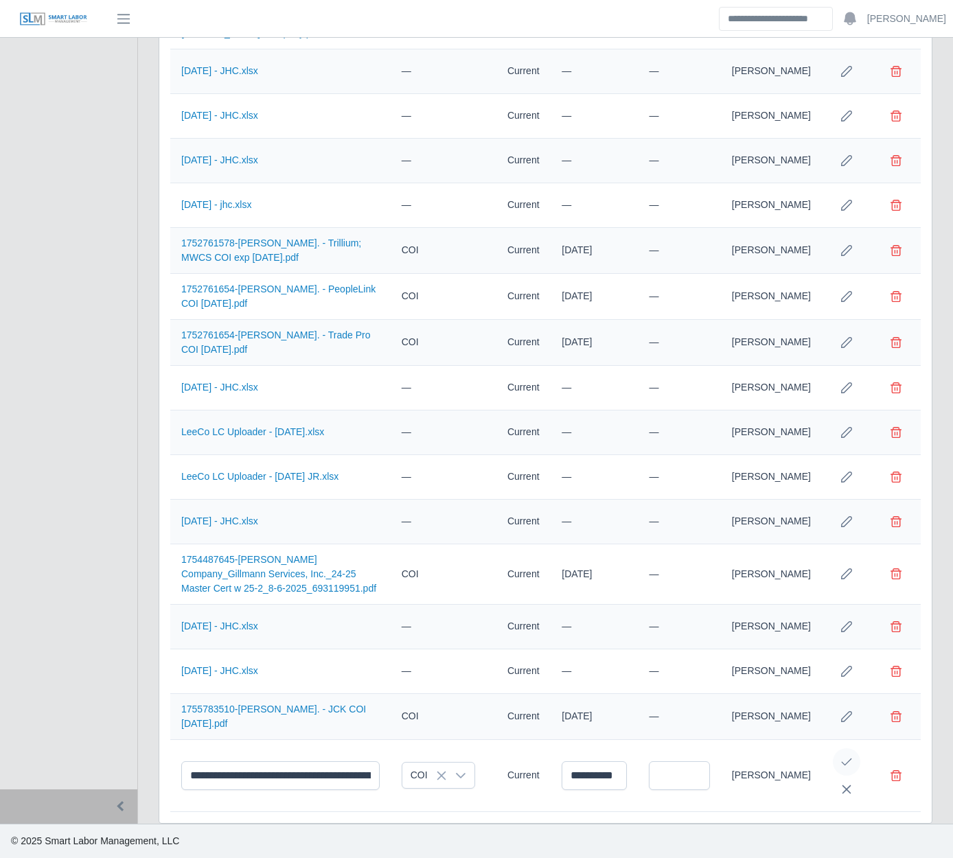
click at [847, 764] on icon "Save Edit" at bounding box center [847, 763] width 10 height 8
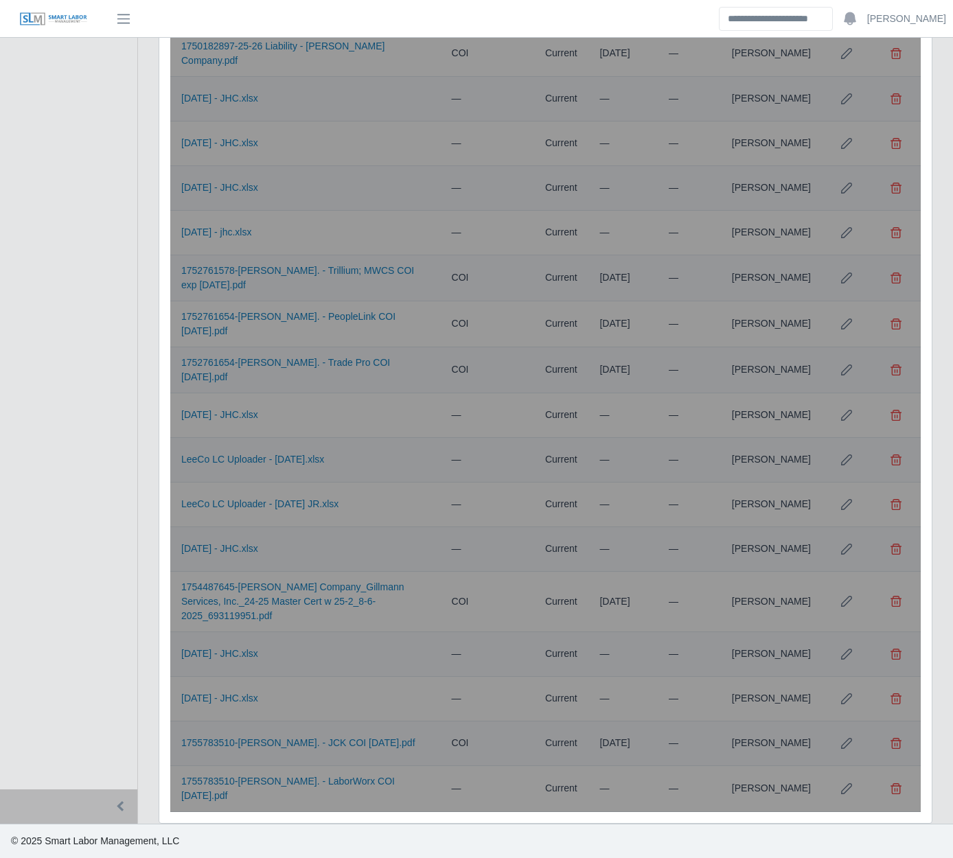
scroll to position [3065, 0]
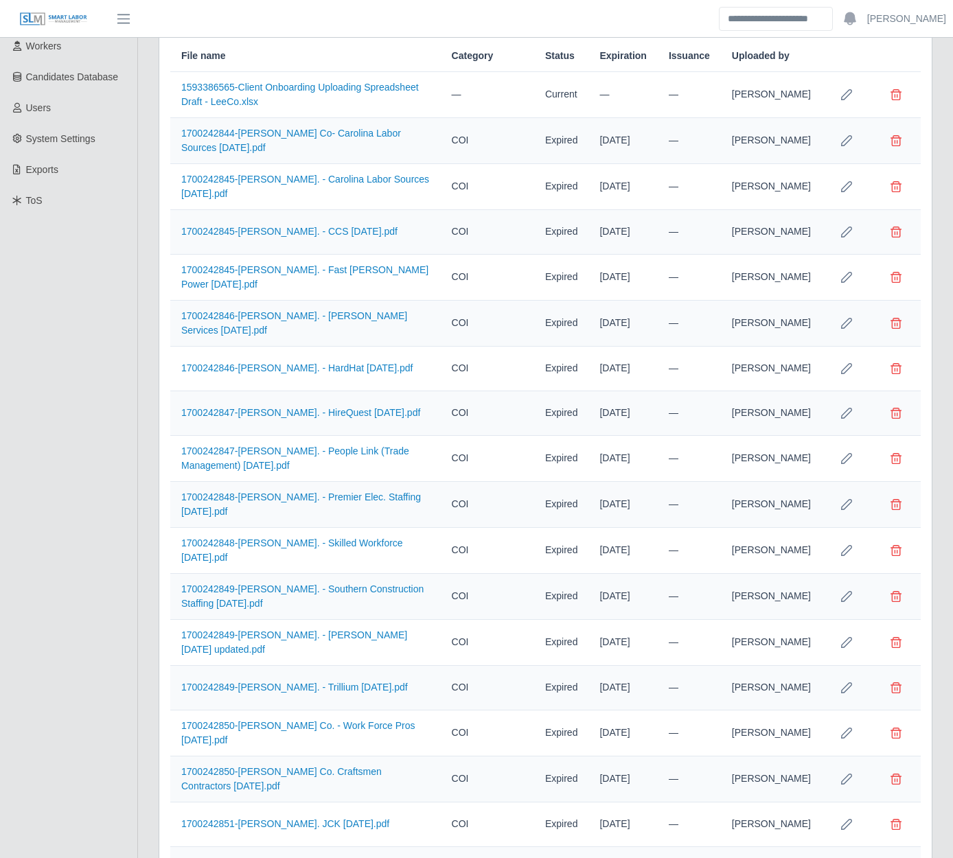
scroll to position [0, 0]
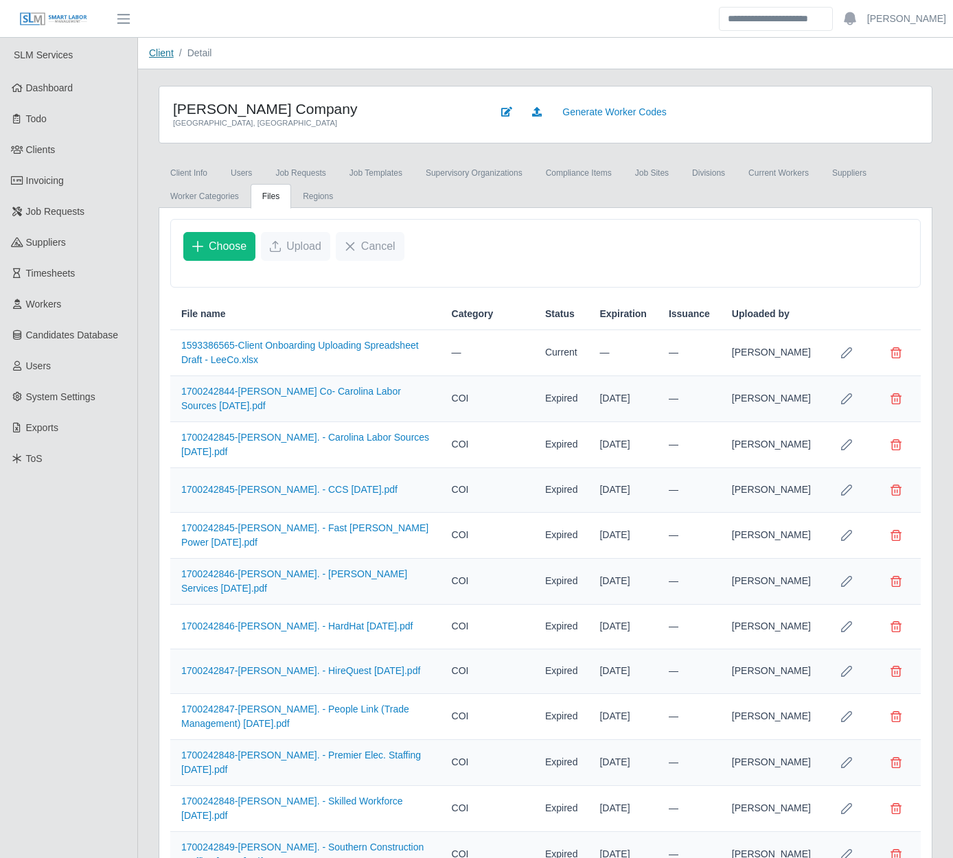
click at [164, 49] on link "Client" at bounding box center [161, 52] width 25 height 11
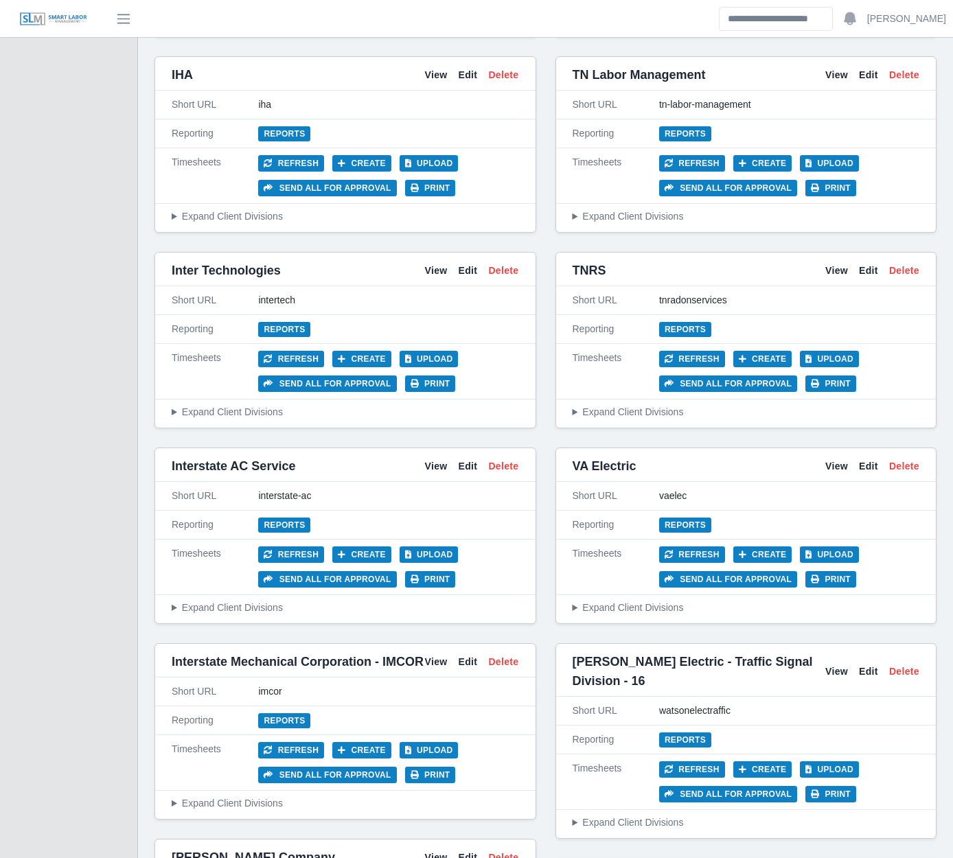
scroll to position [4246, 0]
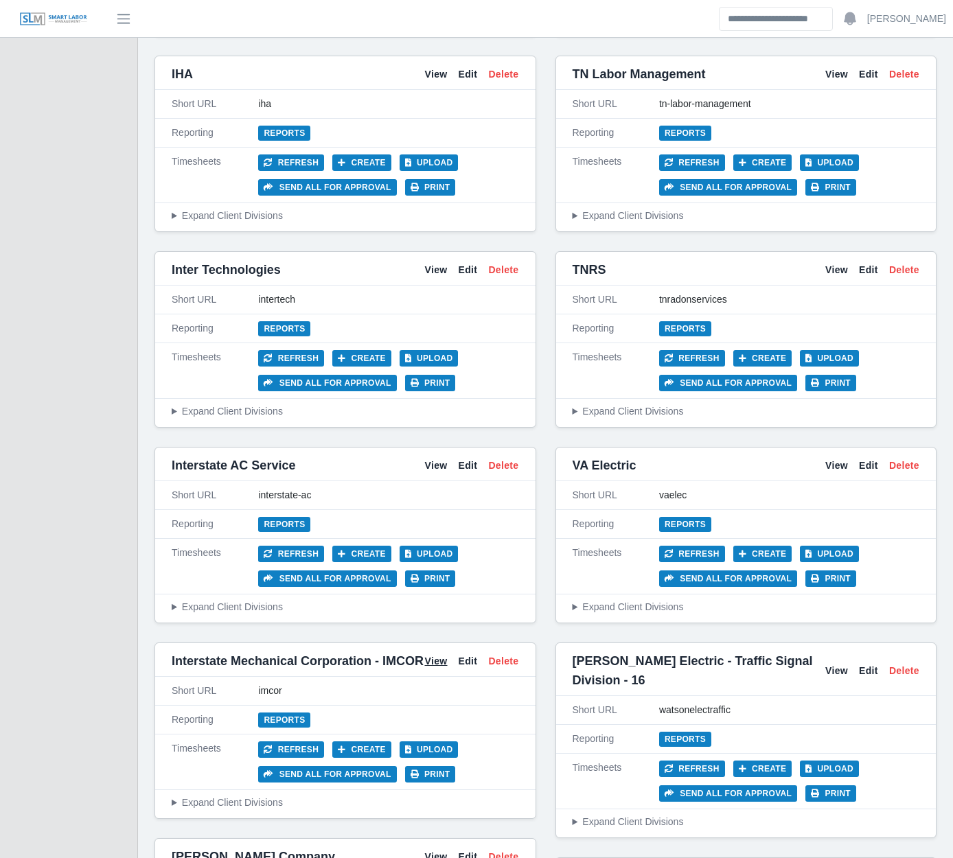
click at [433, 654] on link "View" at bounding box center [435, 661] width 23 height 14
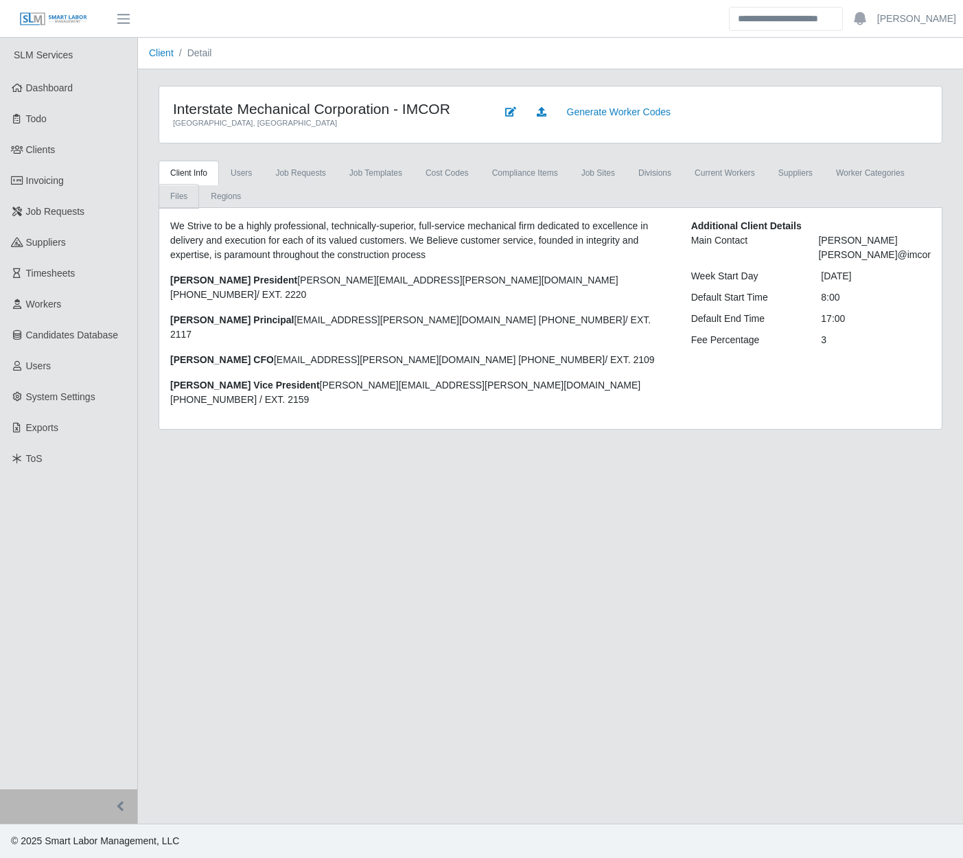
click at [199, 184] on link "Files" at bounding box center [179, 196] width 41 height 25
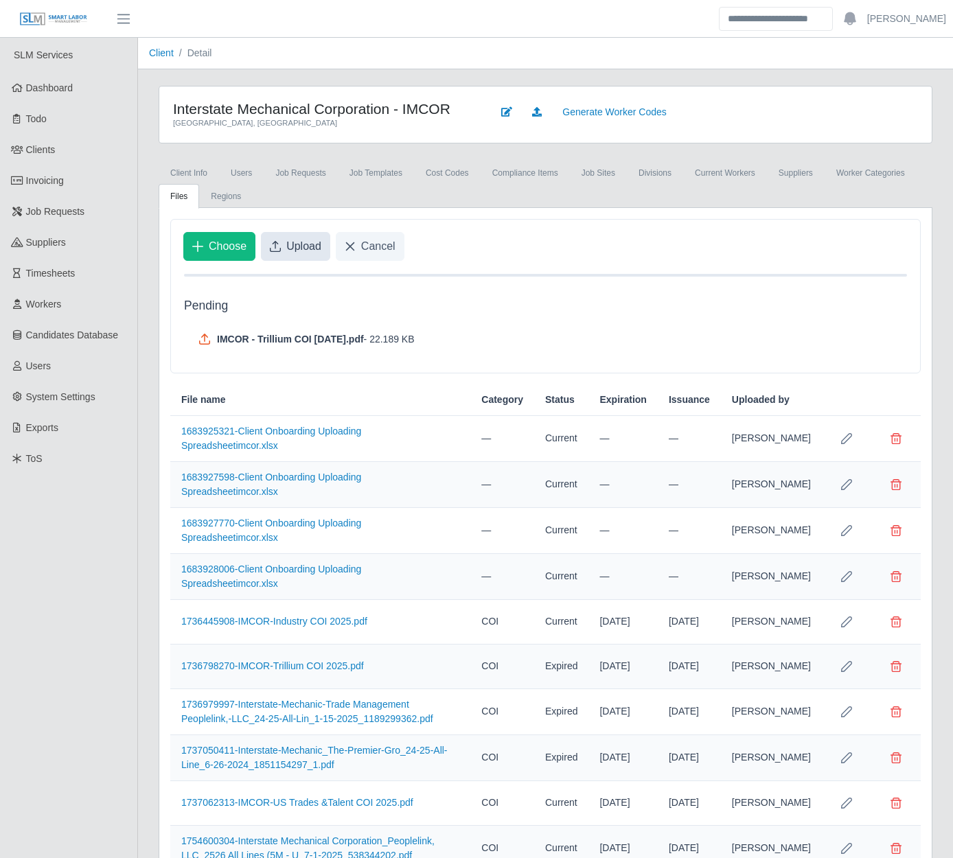
click at [296, 255] on button "Upload" at bounding box center [295, 246] width 69 height 29
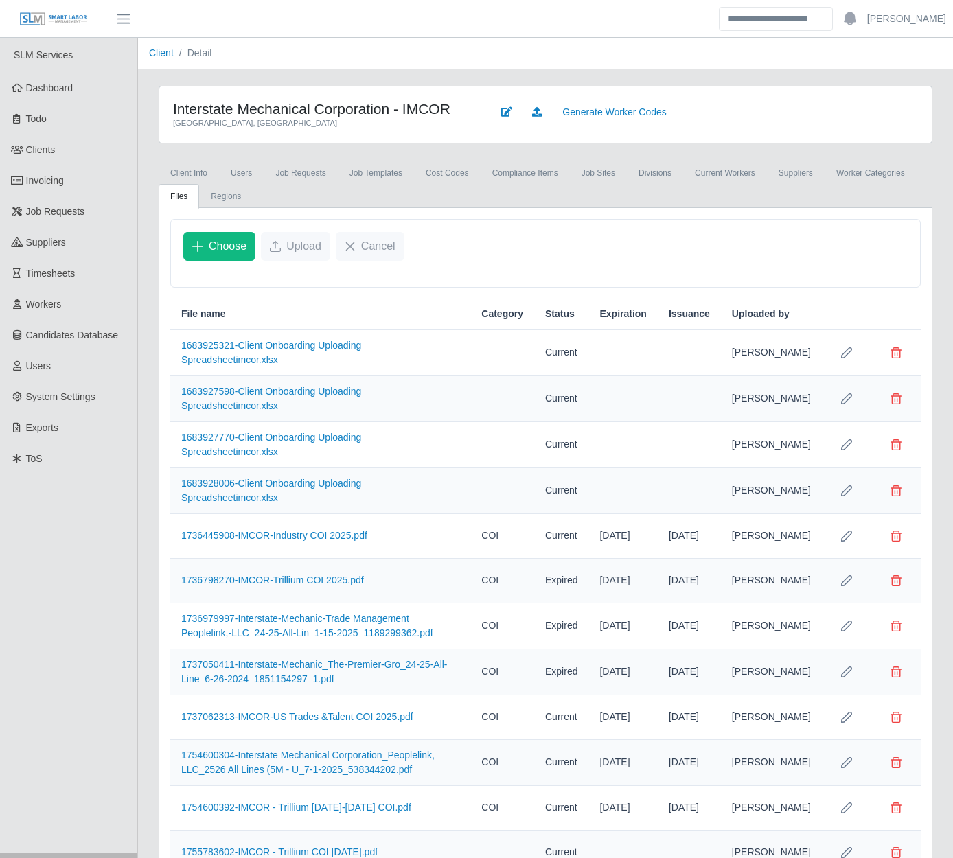
scroll to position [79, 0]
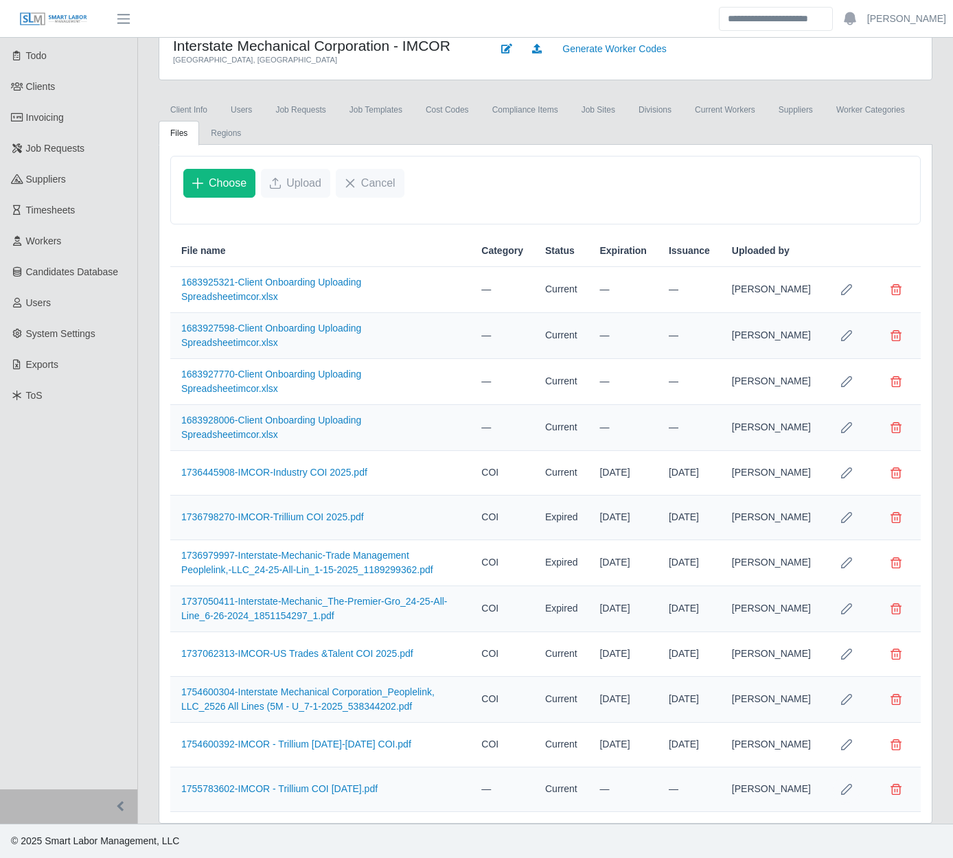
click at [847, 788] on icon "Row Edit" at bounding box center [846, 789] width 11 height 11
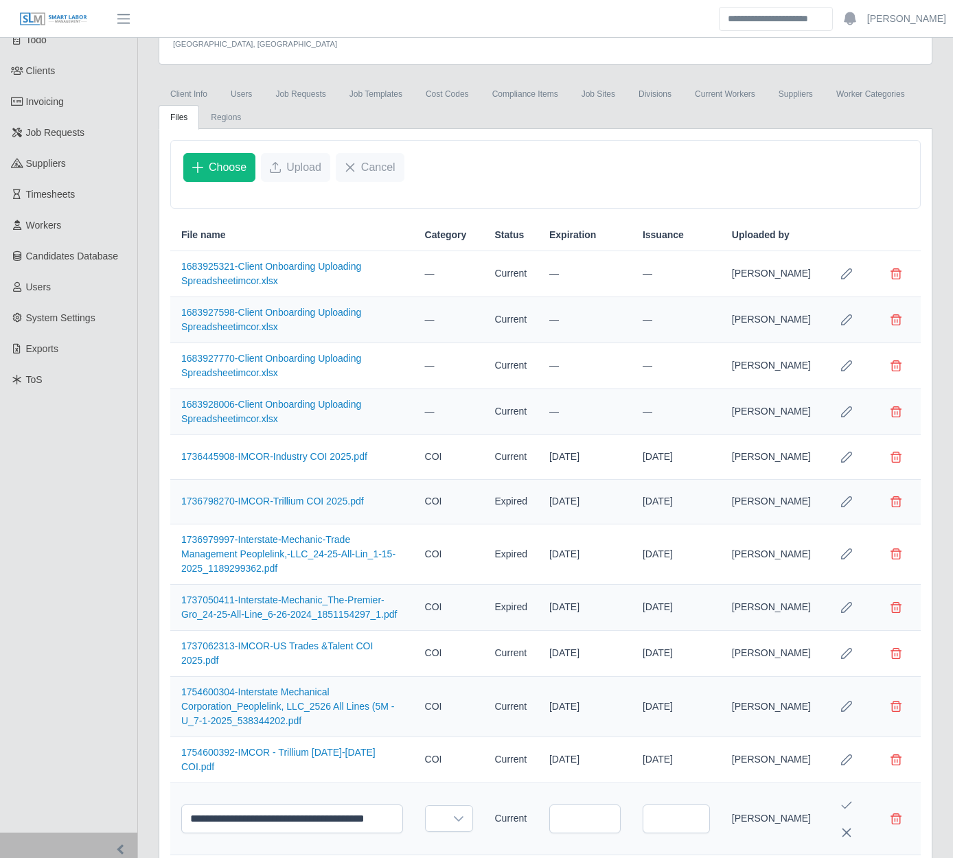
scroll to position [139, 0]
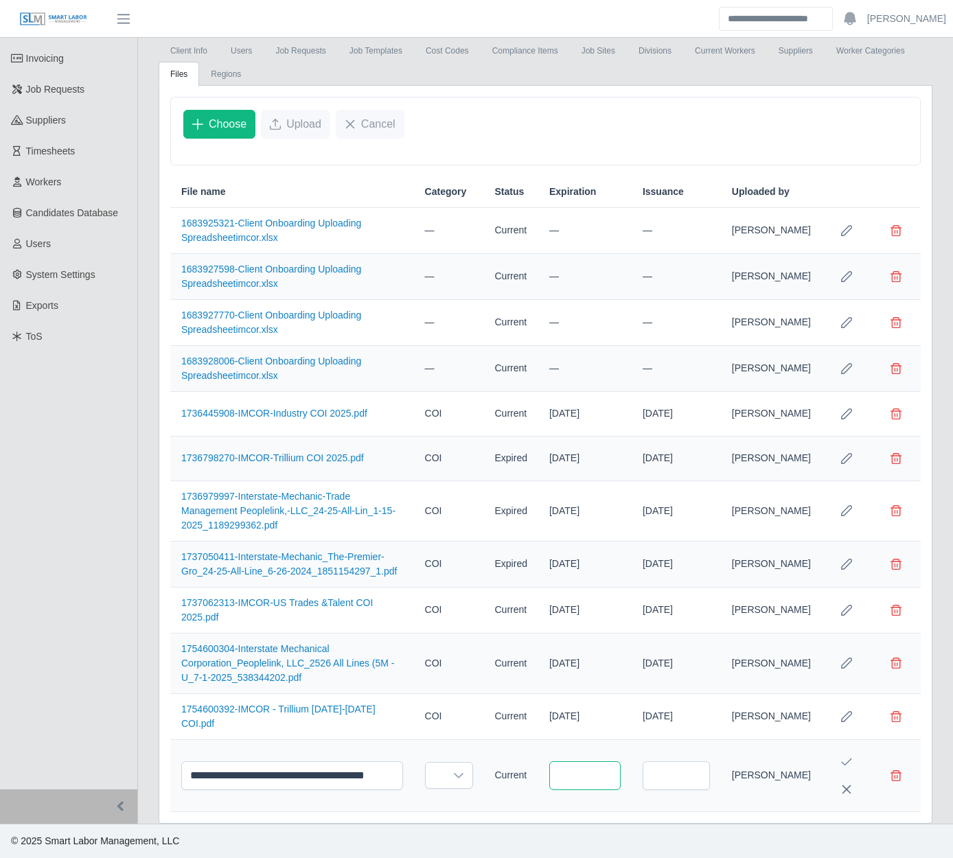
click at [606, 762] on input "text" at bounding box center [584, 776] width 71 height 29
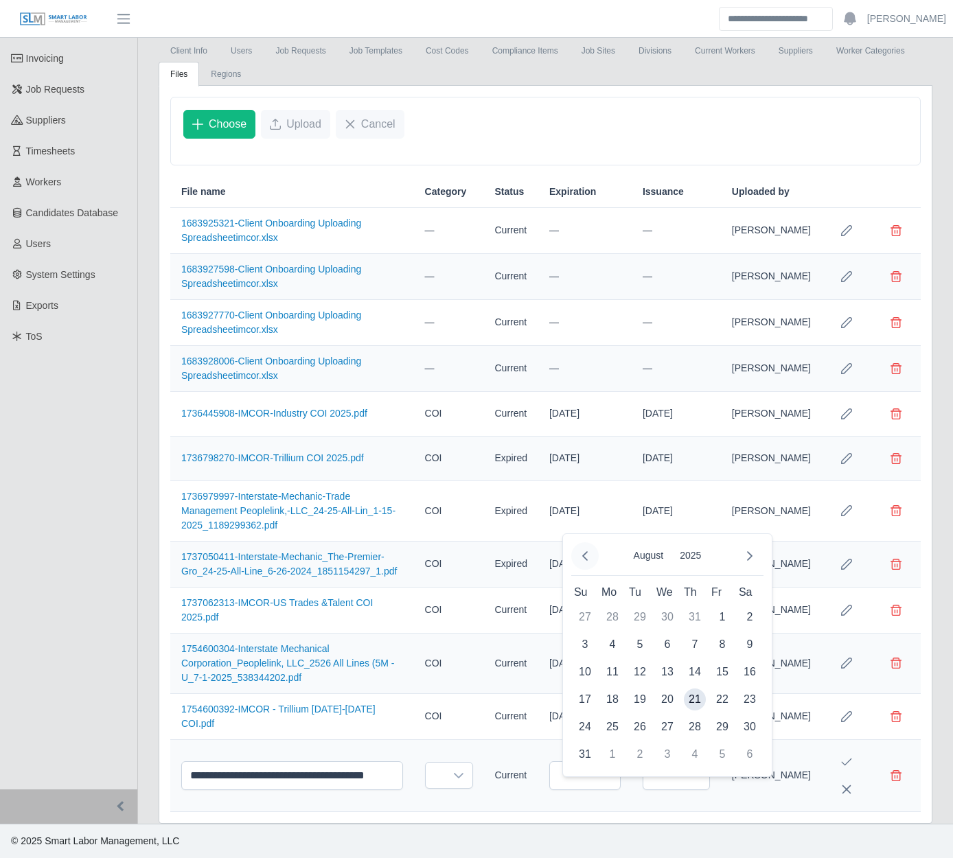
click at [591, 542] on button "Previous Month" at bounding box center [584, 555] width 27 height 27
click at [638, 606] on span "1" at bounding box center [640, 617] width 22 height 22
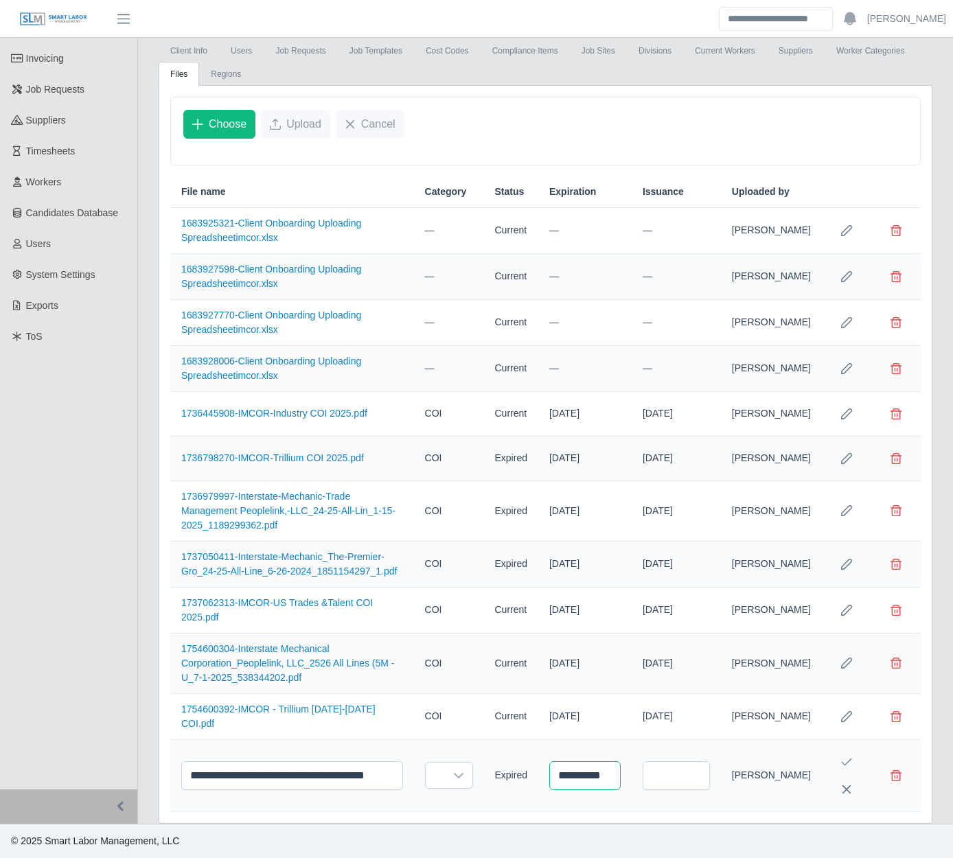
click at [594, 773] on input "**********" at bounding box center [584, 776] width 71 height 29
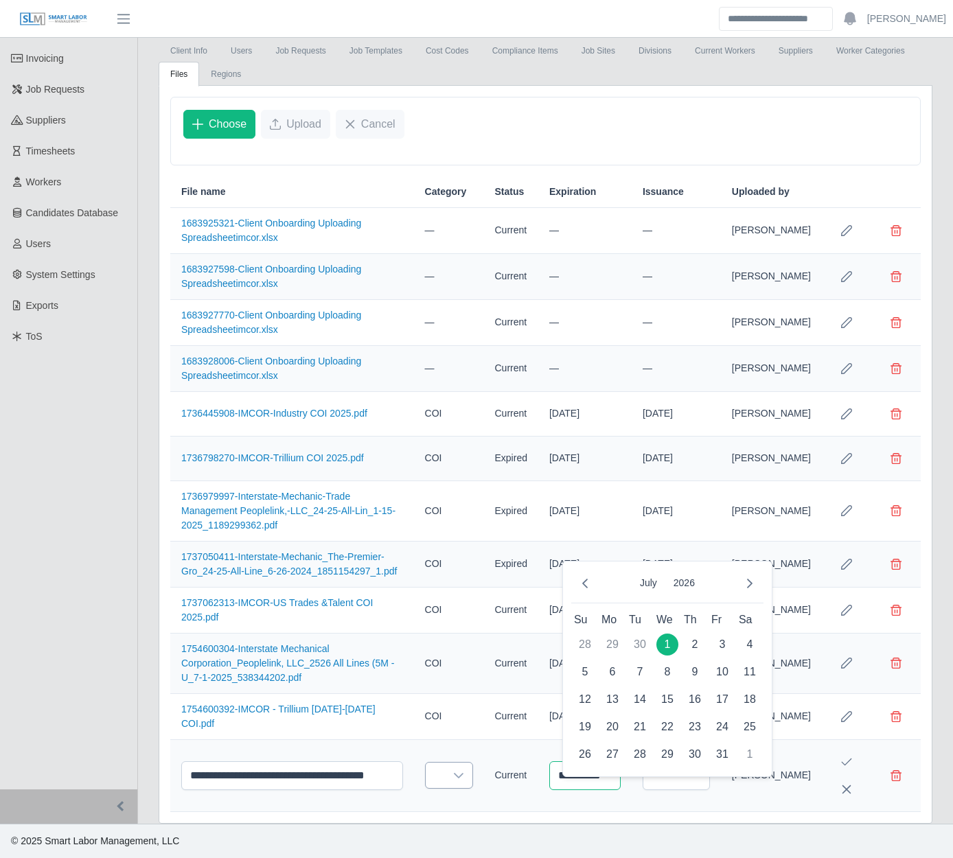
type input "**********"
click at [464, 776] on icon at bounding box center [458, 775] width 11 height 11
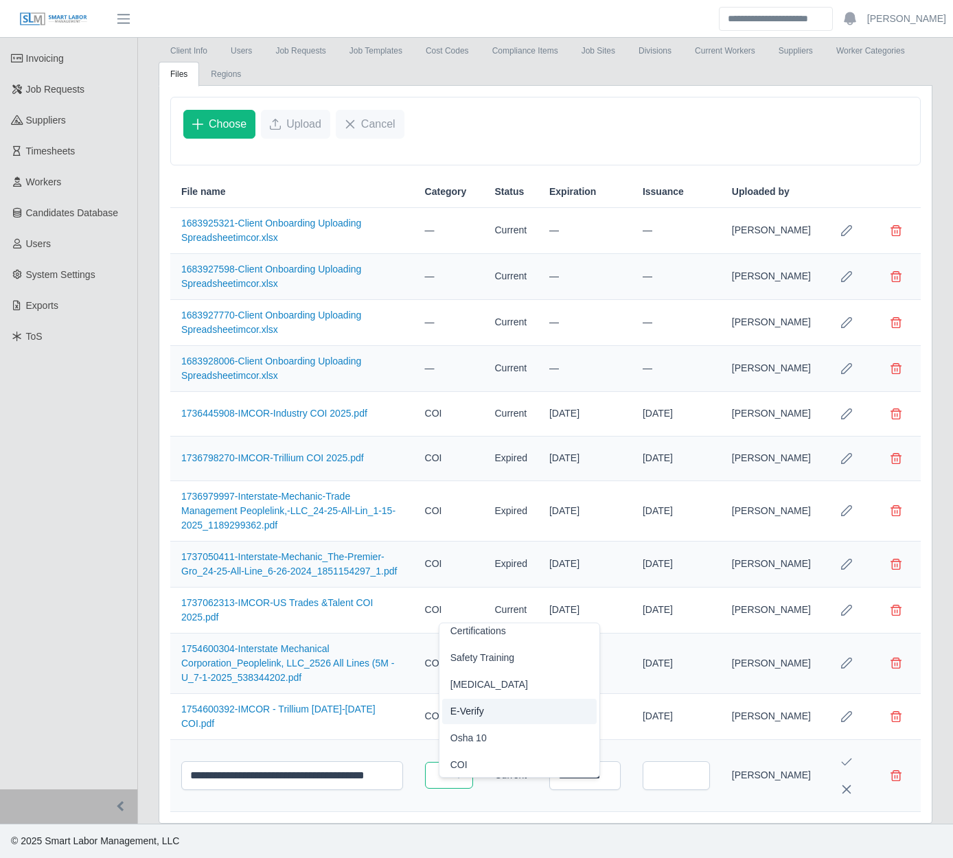
scroll to position [35, 0]
click at [475, 753] on li "COI" at bounding box center [519, 764] width 155 height 25
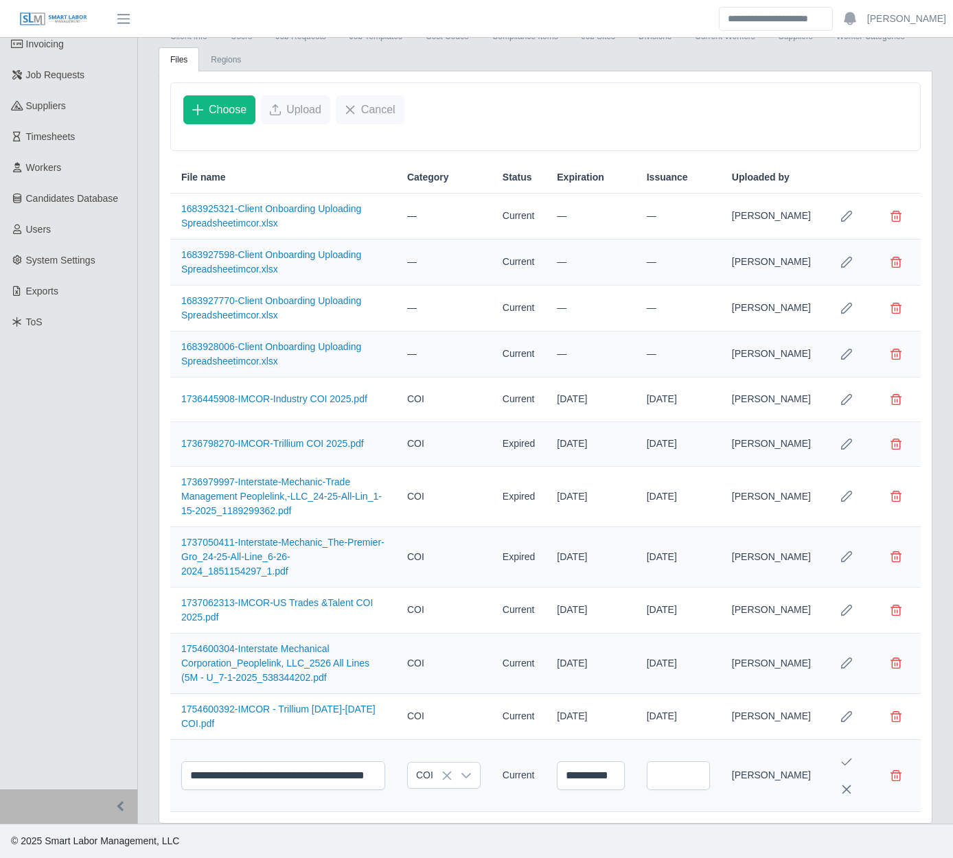
click at [846, 755] on button "Save Edit" at bounding box center [846, 761] width 27 height 27
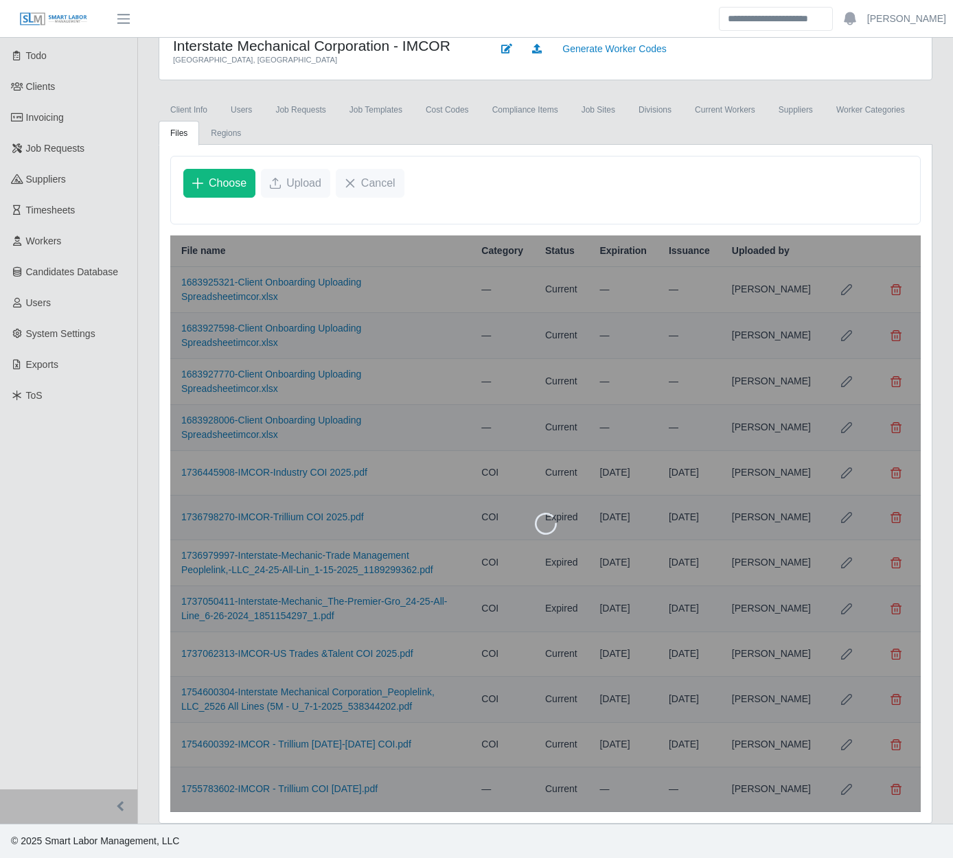
scroll to position [79, 0]
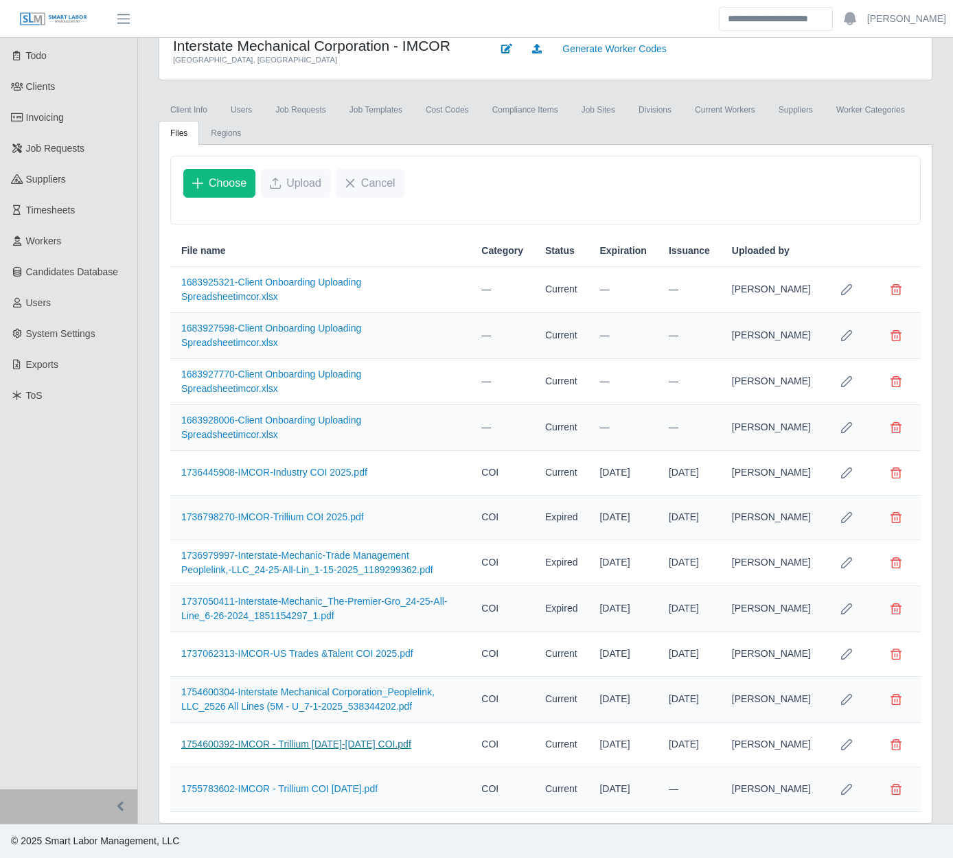
click at [326, 740] on link "1754600392-IMCOR - Trillium 2025-2026 COI.pdf" at bounding box center [296, 744] width 230 height 11
click at [349, 789] on link "1755783602-IMCOR - Trillium COI 7.1.26.pdf" at bounding box center [279, 788] width 196 height 11
click at [308, 740] on link "1754600392-IMCOR - Trillium 2025-2026 COI.pdf" at bounding box center [296, 744] width 230 height 11
click at [144, 774] on div "Interstate Mechanical Corporation - IMCOR Phoenix, AZ Generate Worker Codes Cli…" at bounding box center [545, 423] width 815 height 801
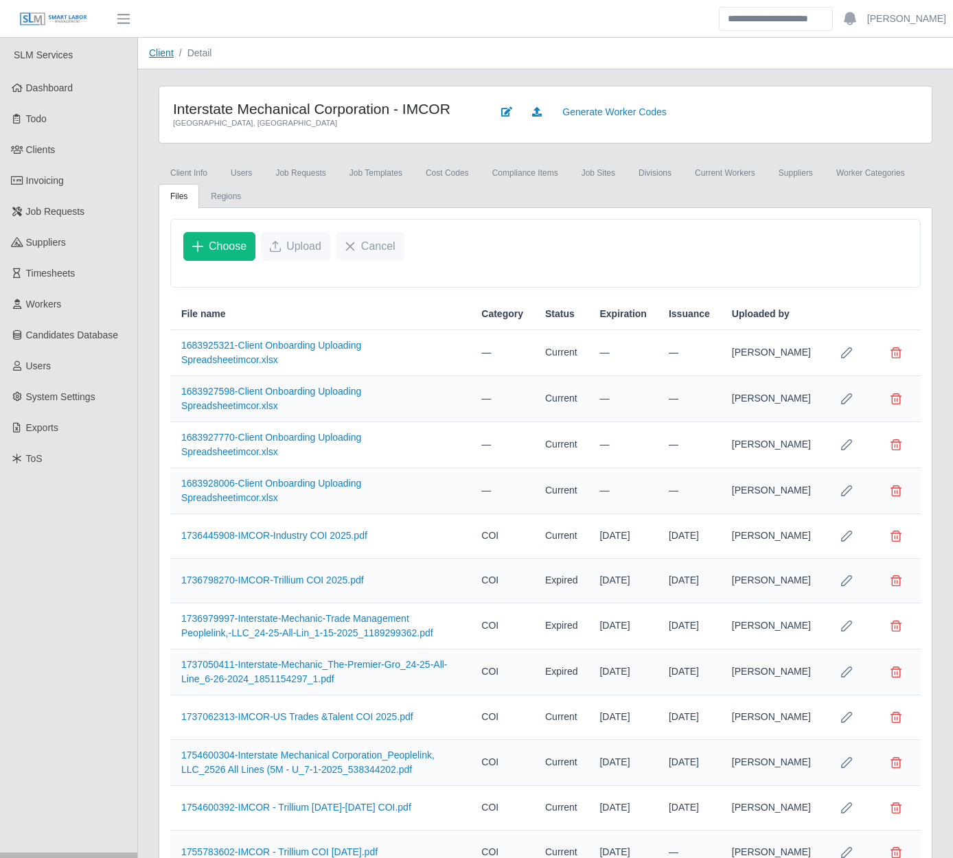
click at [156, 49] on link "Client" at bounding box center [161, 52] width 25 height 11
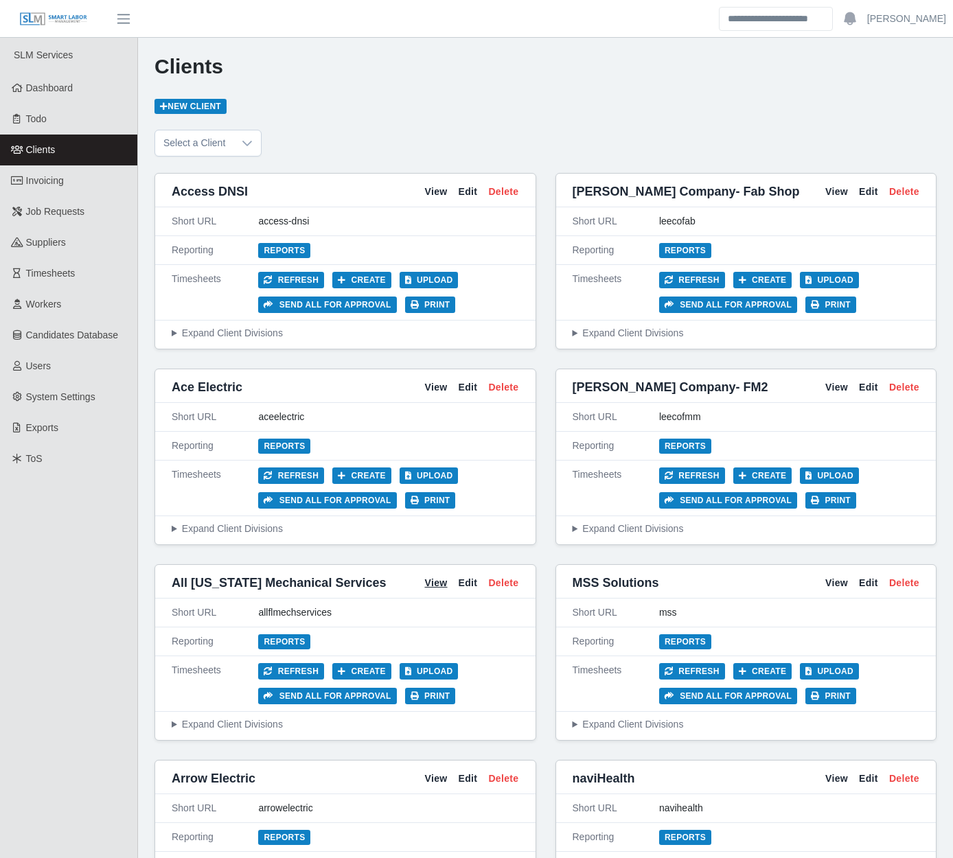
click at [435, 586] on link "View" at bounding box center [435, 583] width 23 height 14
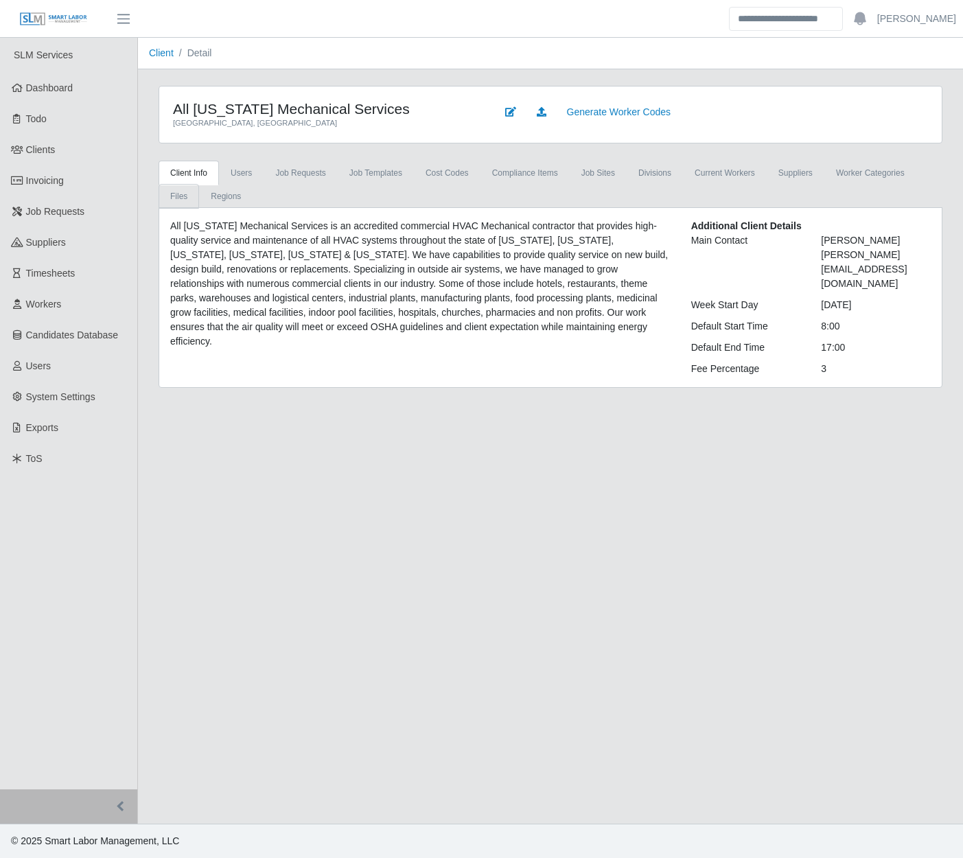
click at [199, 184] on link "Files" at bounding box center [179, 196] width 41 height 25
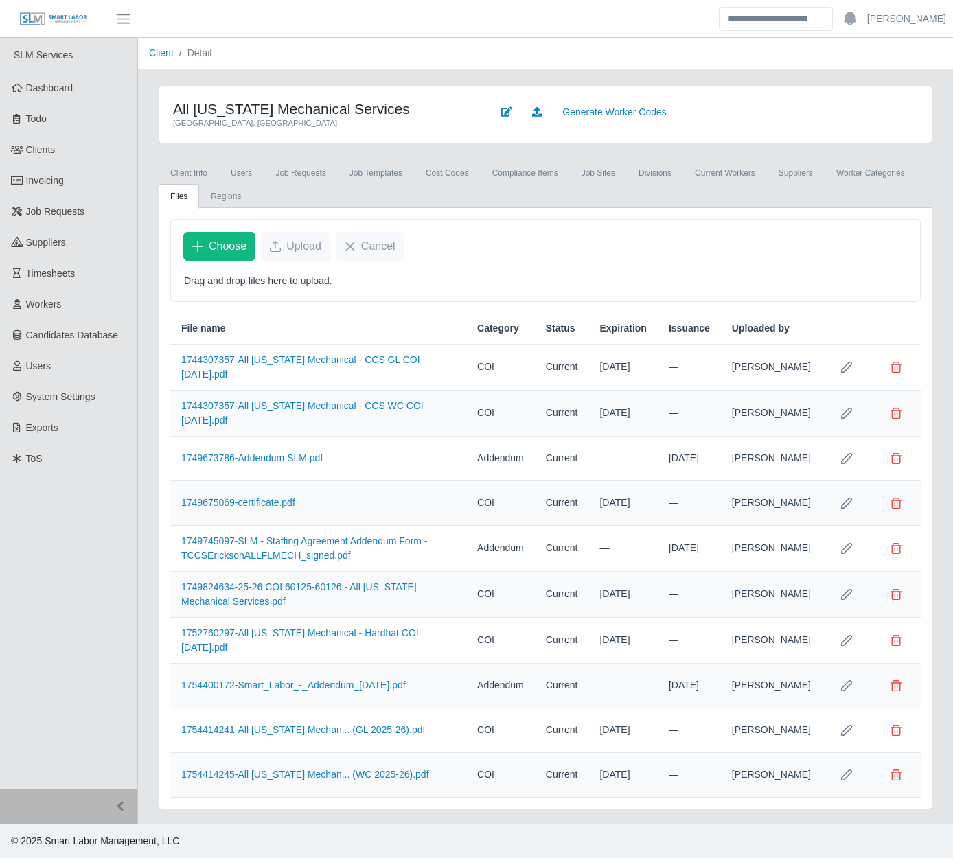
scroll to position [7, 0]
click at [325, 735] on link "1754414241-All [US_STATE] Mechan... (GL 2025-26).pdf" at bounding box center [303, 729] width 244 height 11
click at [166, 48] on link "Client" at bounding box center [161, 52] width 25 height 11
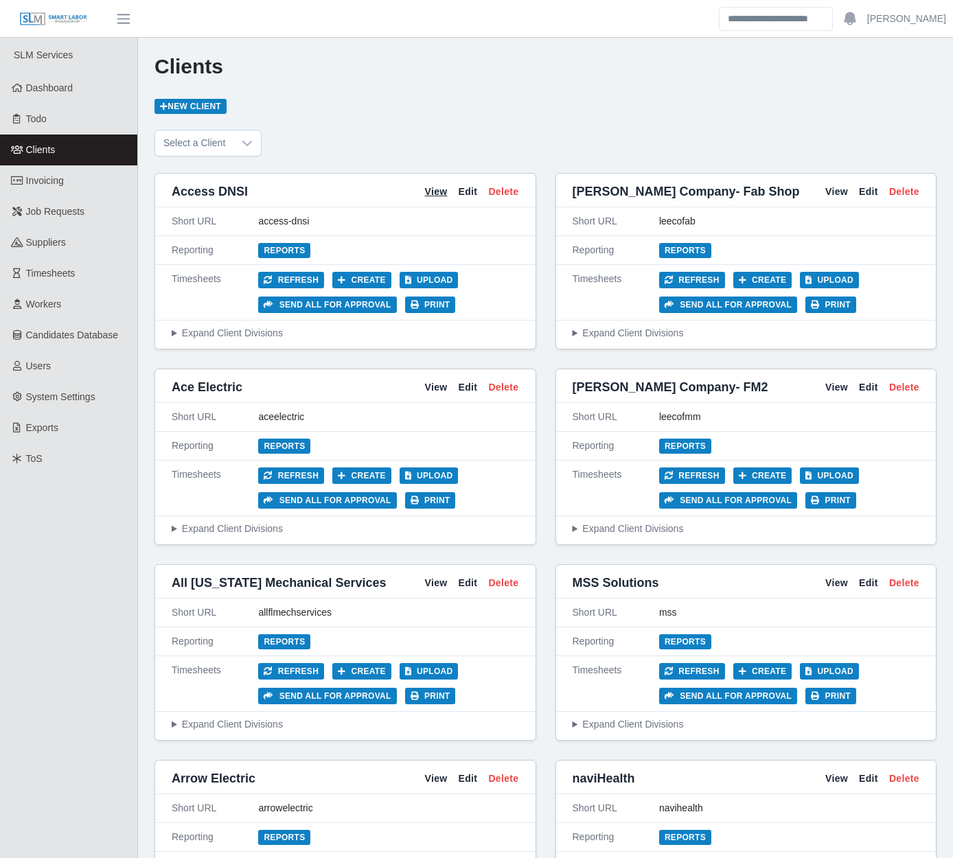
click at [437, 194] on link "View" at bounding box center [435, 192] width 23 height 14
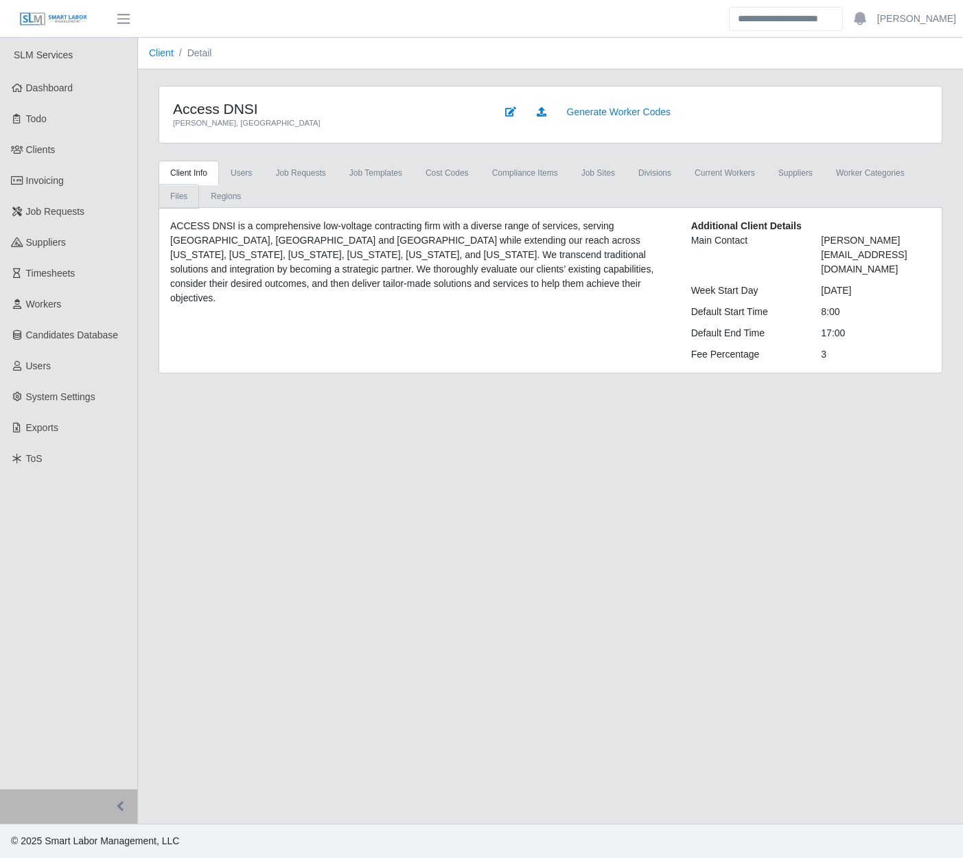
click at [199, 184] on link "Files" at bounding box center [179, 196] width 41 height 25
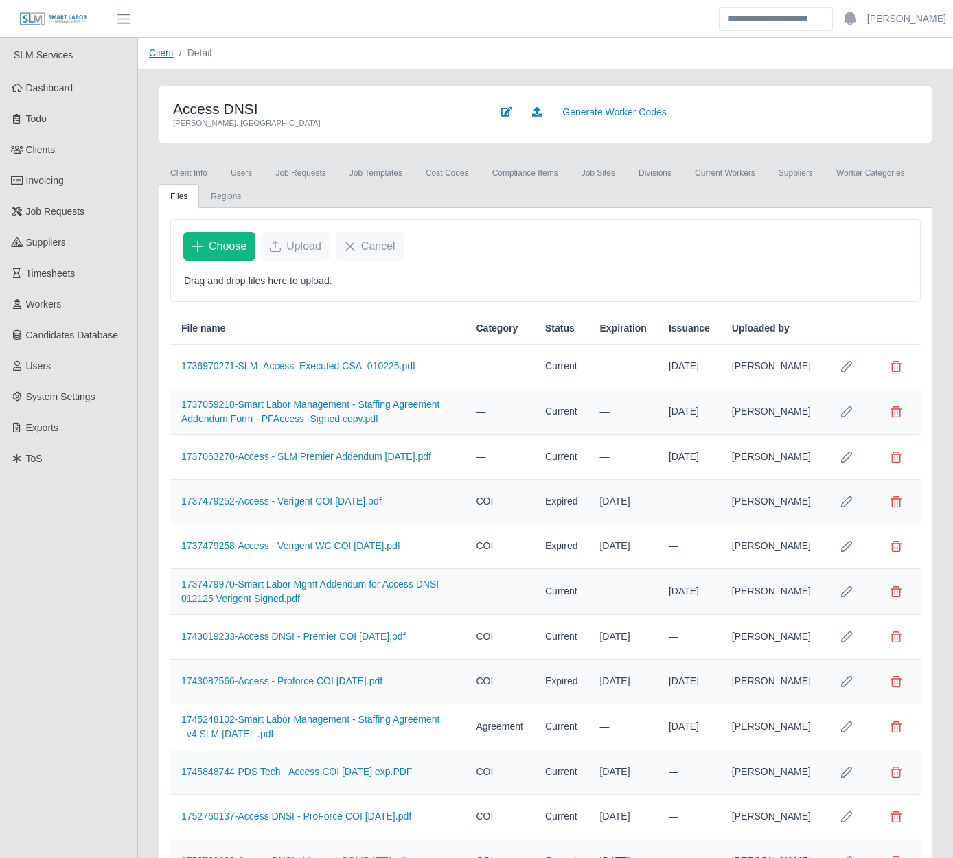
click at [166, 51] on link "Client" at bounding box center [161, 52] width 25 height 11
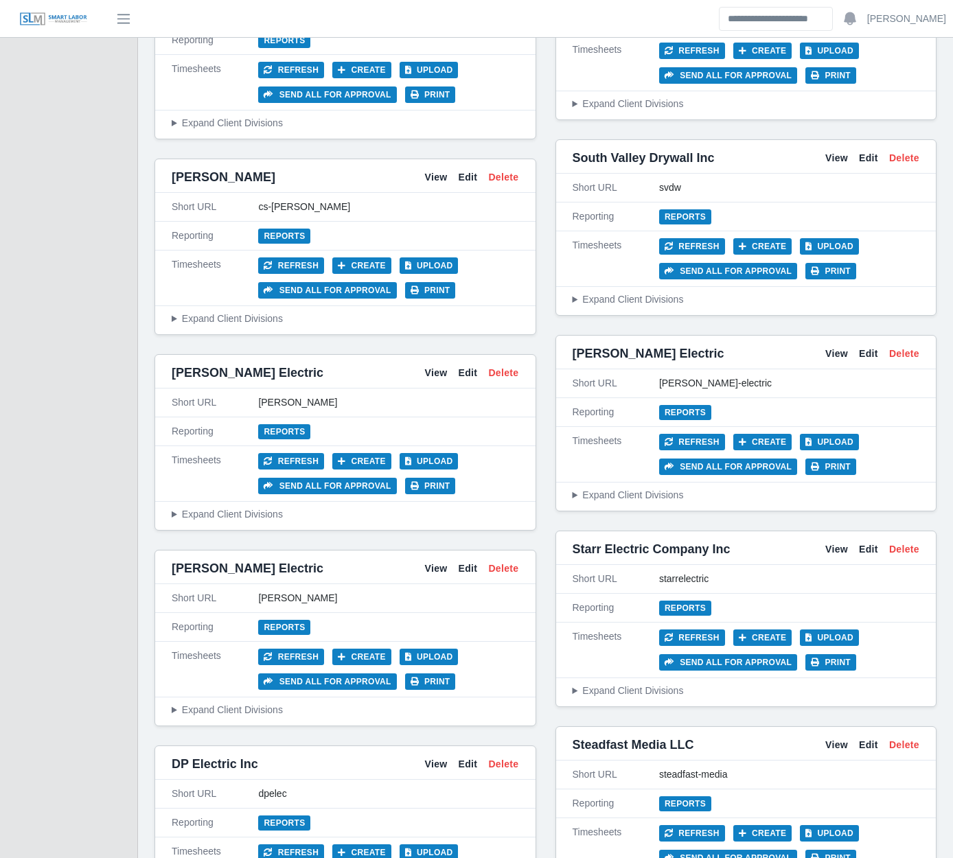
scroll to position [2187, 0]
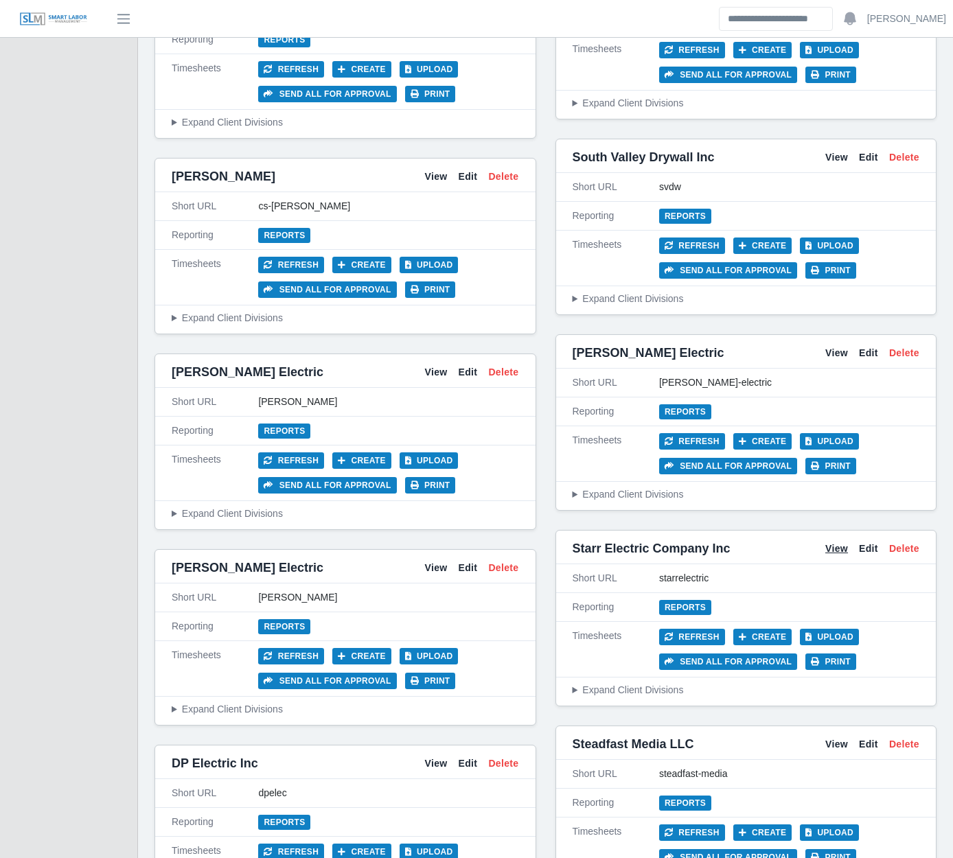
click at [838, 549] on link "View" at bounding box center [836, 549] width 23 height 14
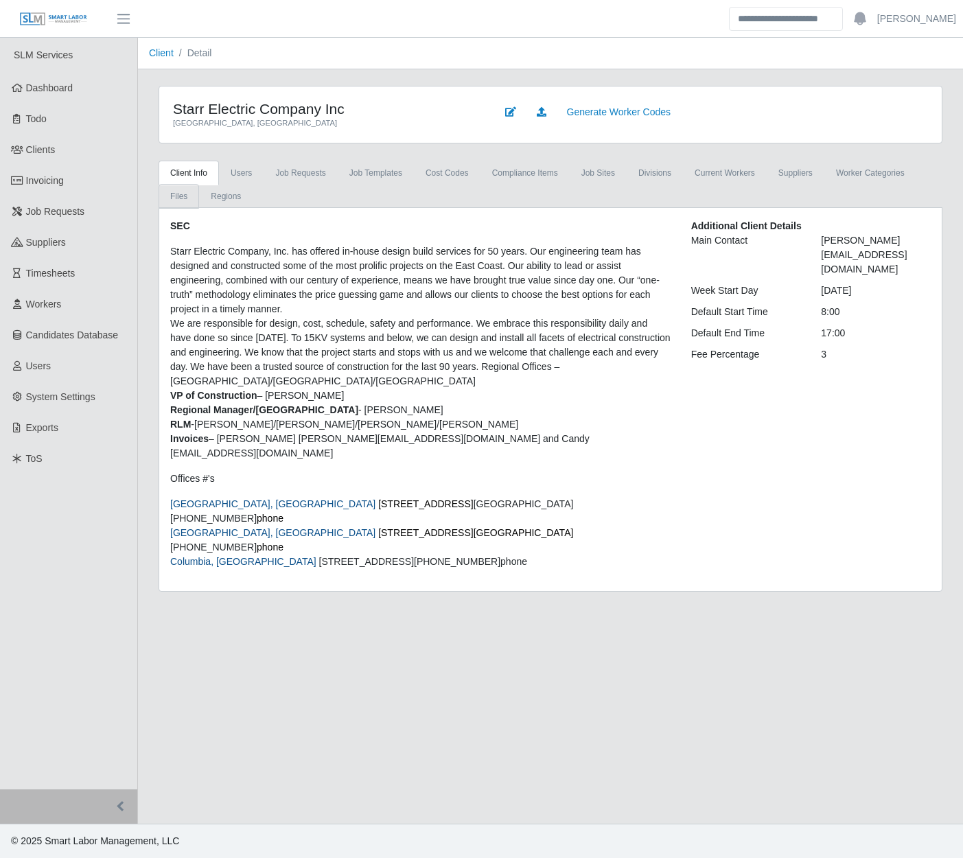
click at [199, 184] on link "Files" at bounding box center [179, 196] width 41 height 25
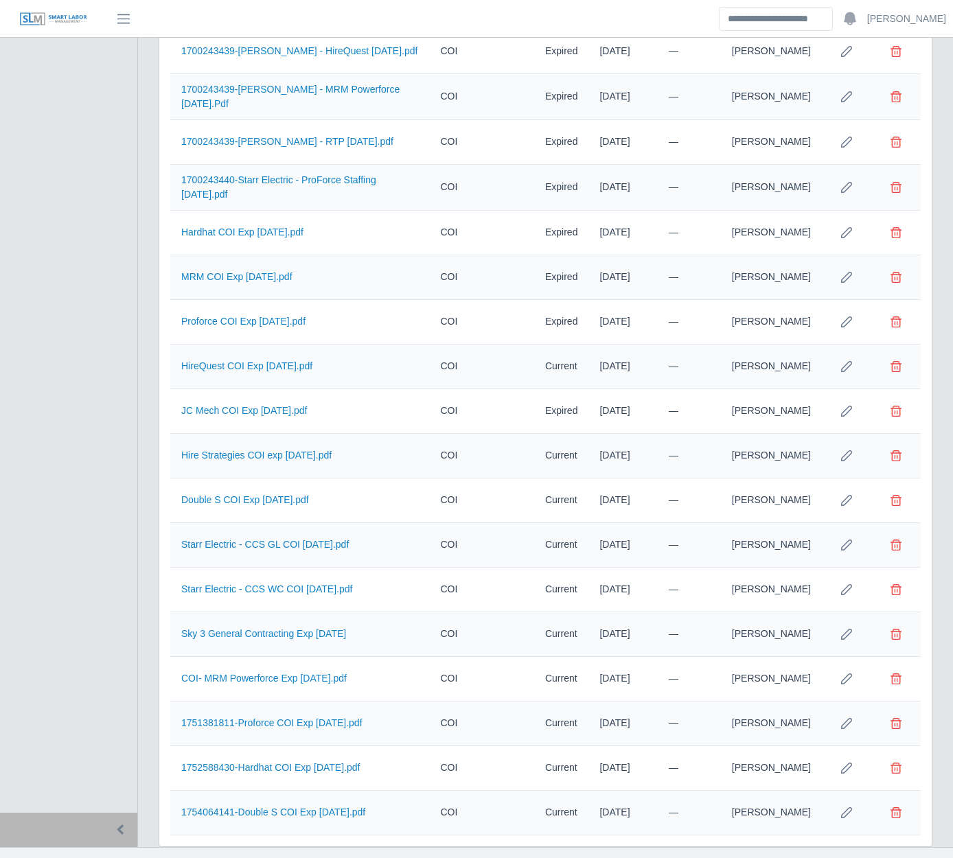
scroll to position [1002, 0]
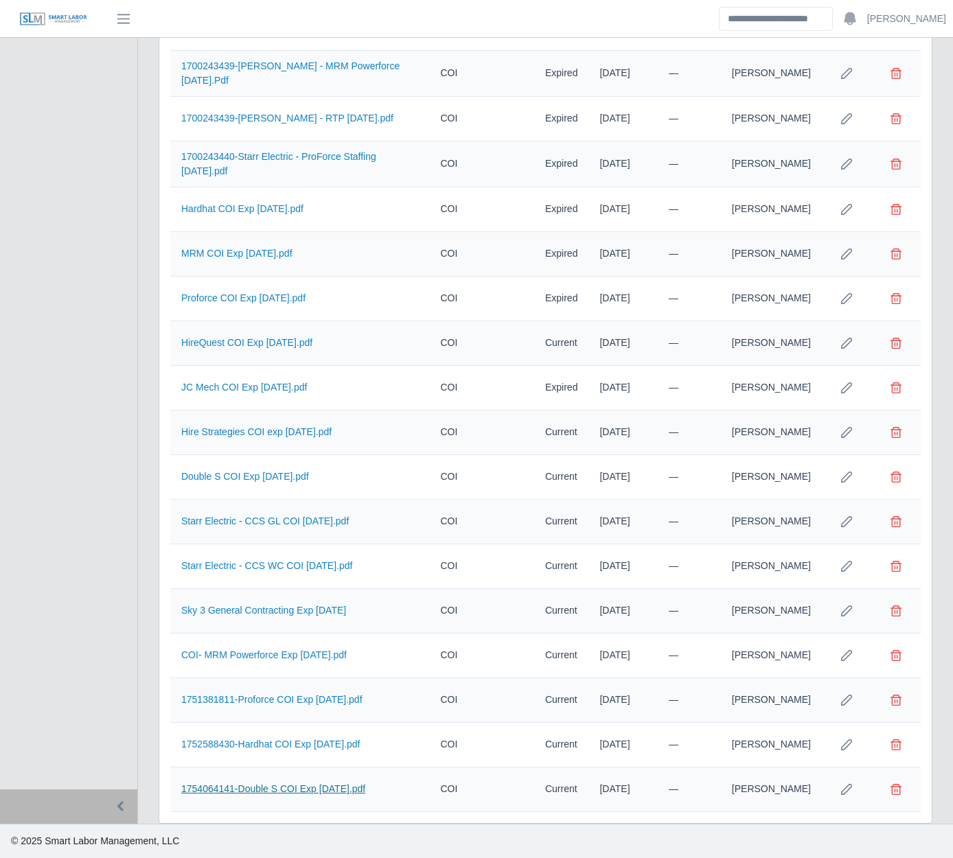
click at [272, 791] on link "1754064141-Double S COI Exp [DATE].pdf" at bounding box center [273, 788] width 184 height 11
